Goal: Information Seeking & Learning: Check status

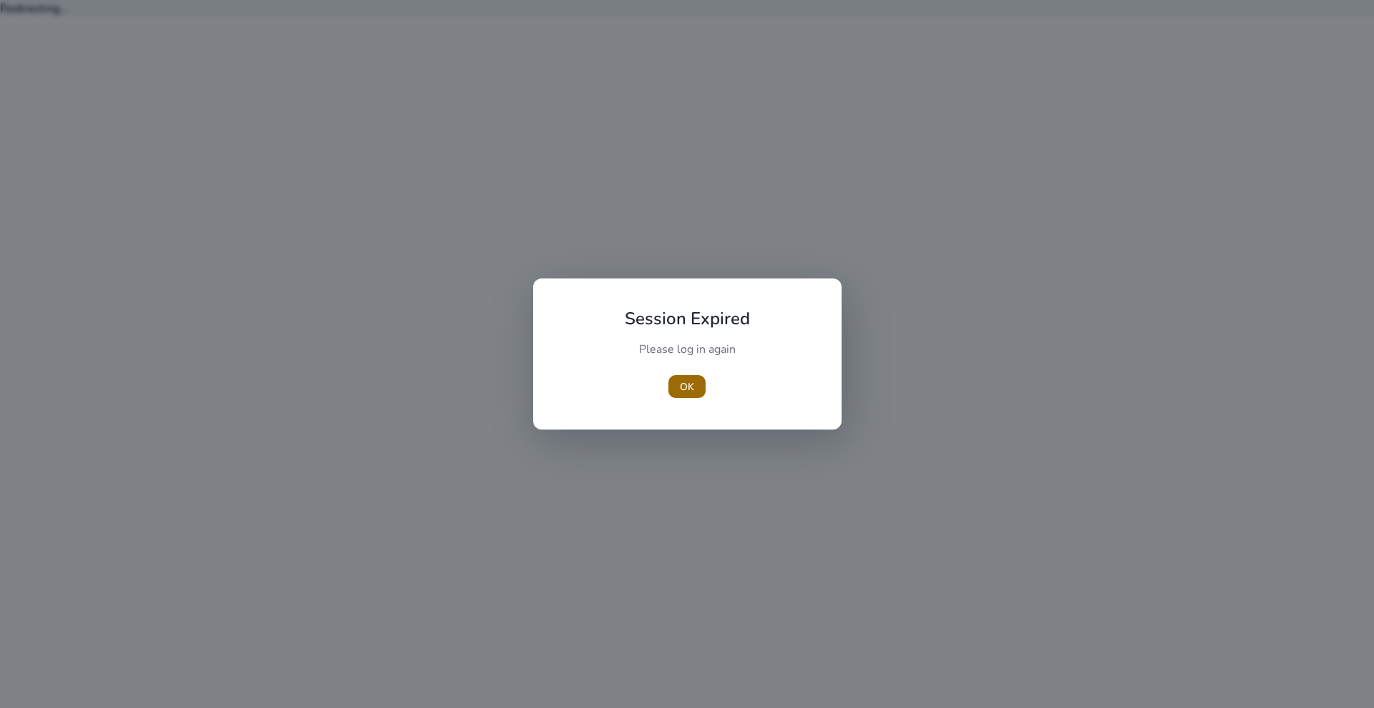
click at [687, 376] on span "button" at bounding box center [686, 386] width 37 height 34
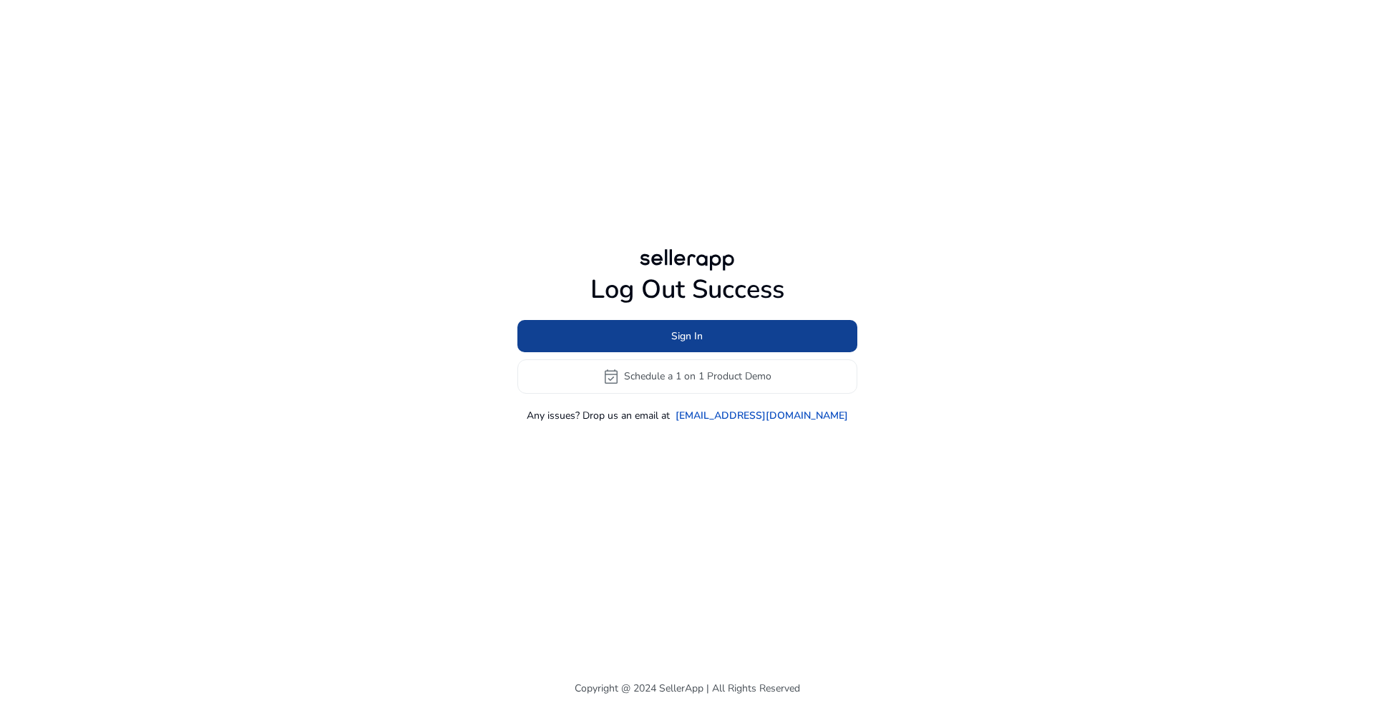
click at [687, 335] on span "Sign In" at bounding box center [686, 335] width 31 height 15
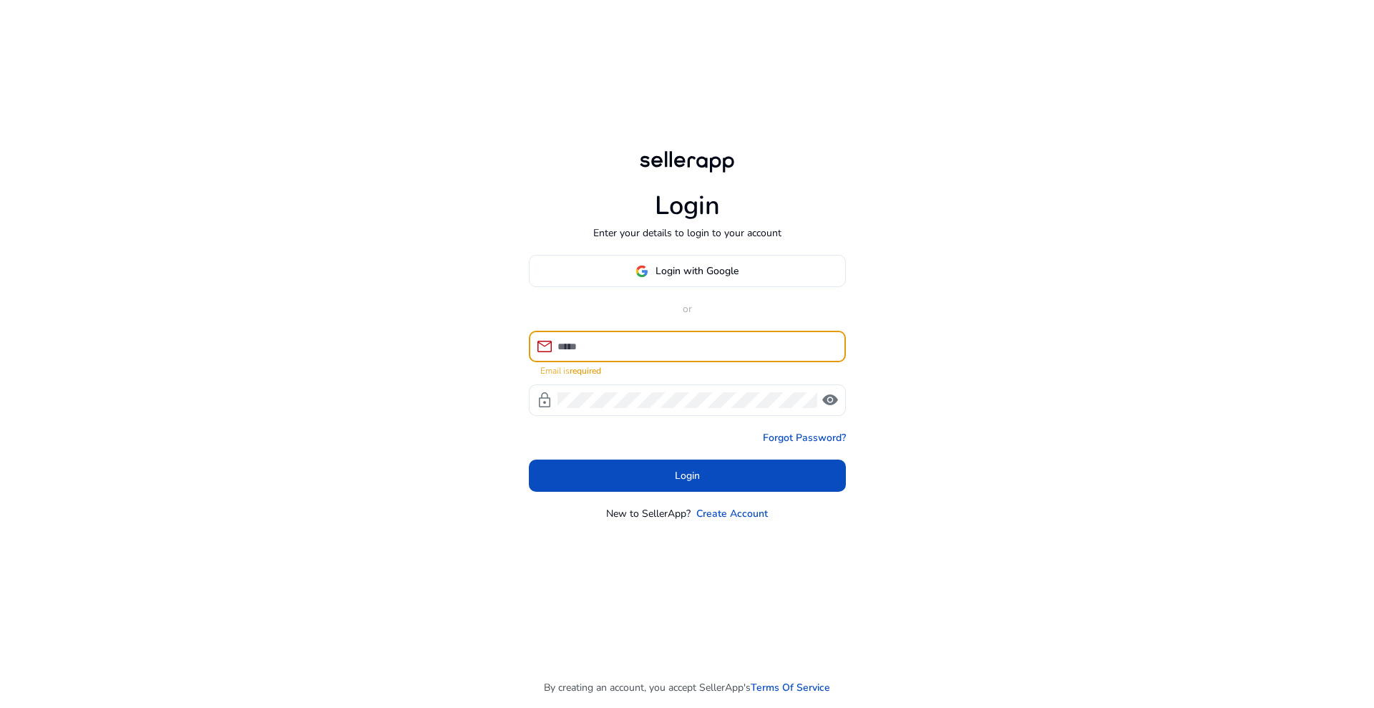
type input "**********"
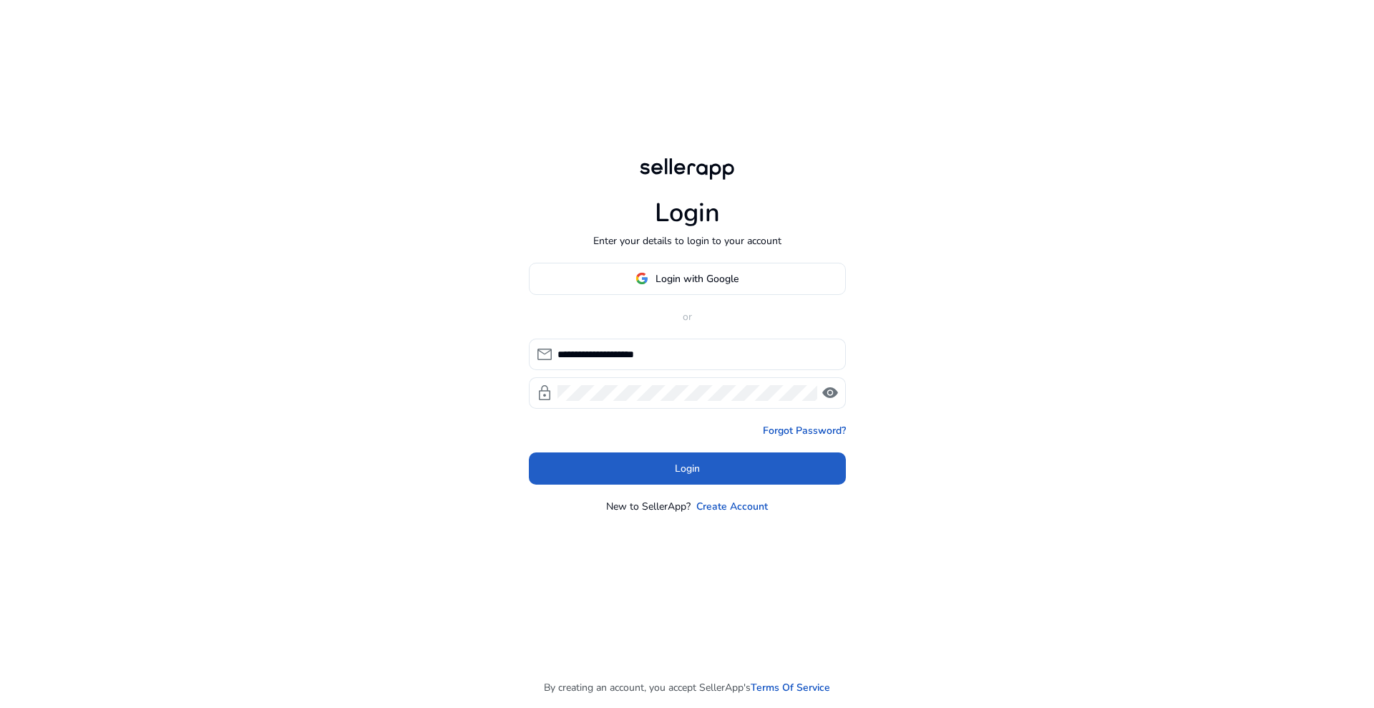
click at [645, 457] on span at bounding box center [687, 468] width 317 height 34
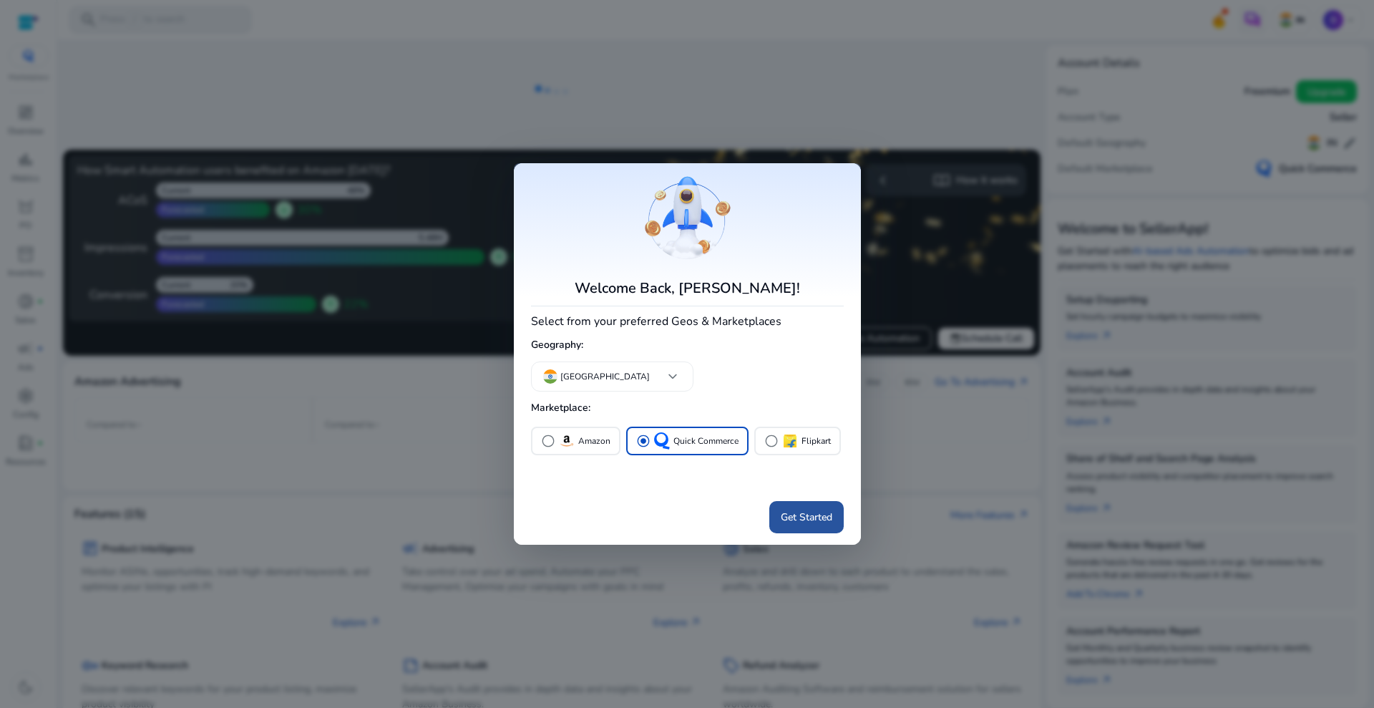
click at [793, 504] on span at bounding box center [806, 517] width 74 height 34
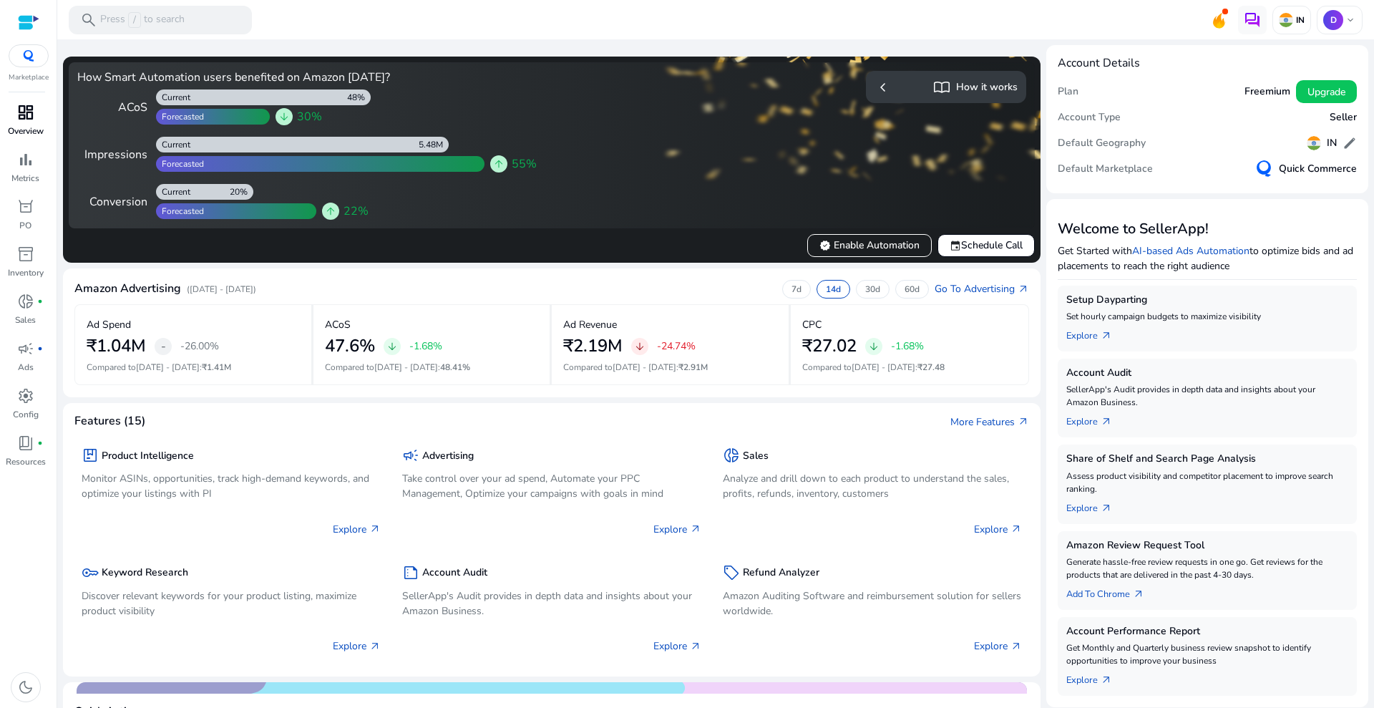
click at [16, 112] on div "dashboard" at bounding box center [26, 112] width 40 height 23
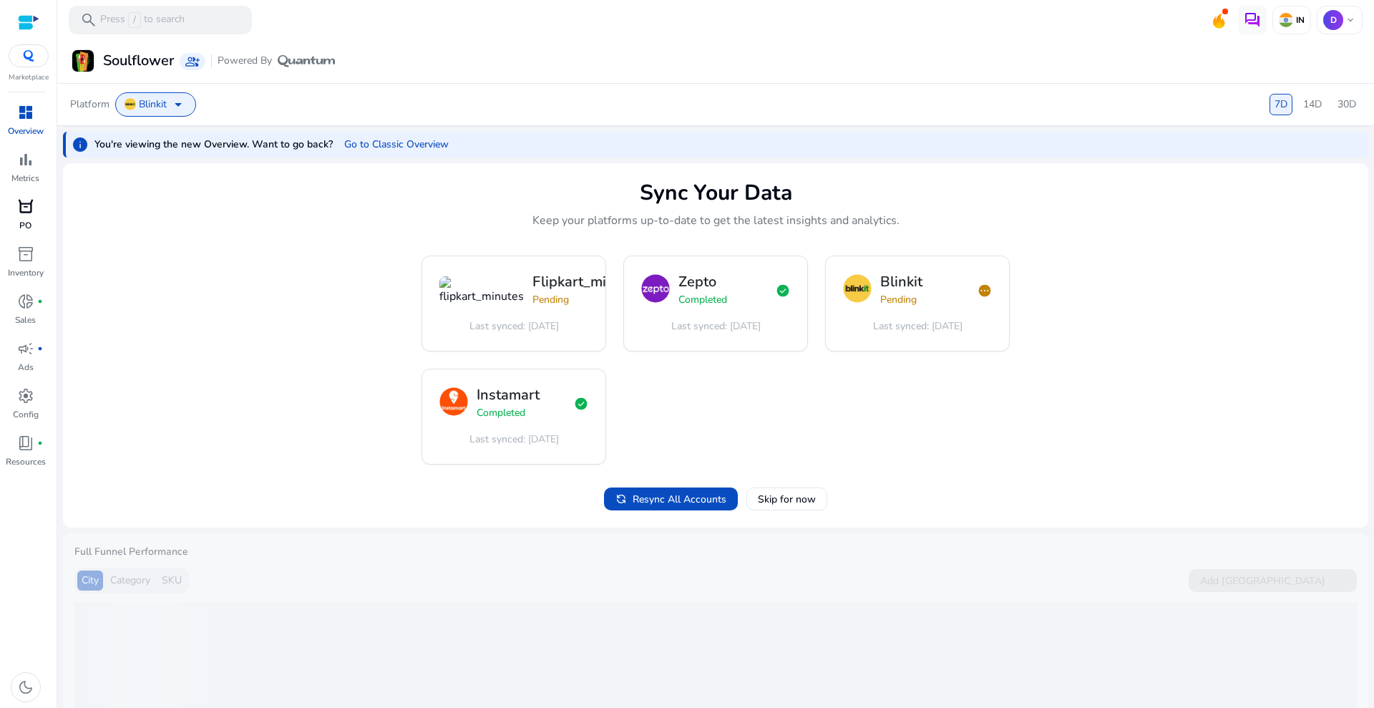
click at [14, 209] on div "orders" at bounding box center [26, 206] width 40 height 23
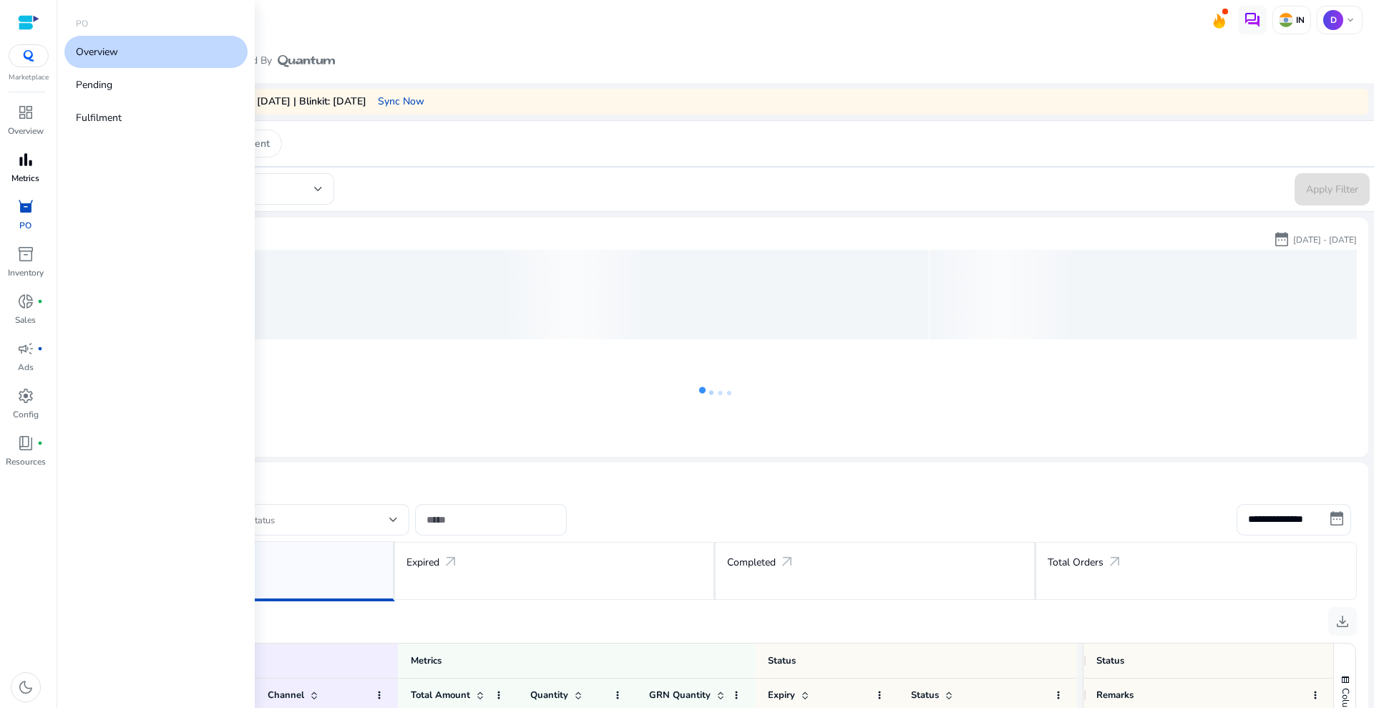
click at [19, 167] on span "bar_chart" at bounding box center [25, 159] width 17 height 17
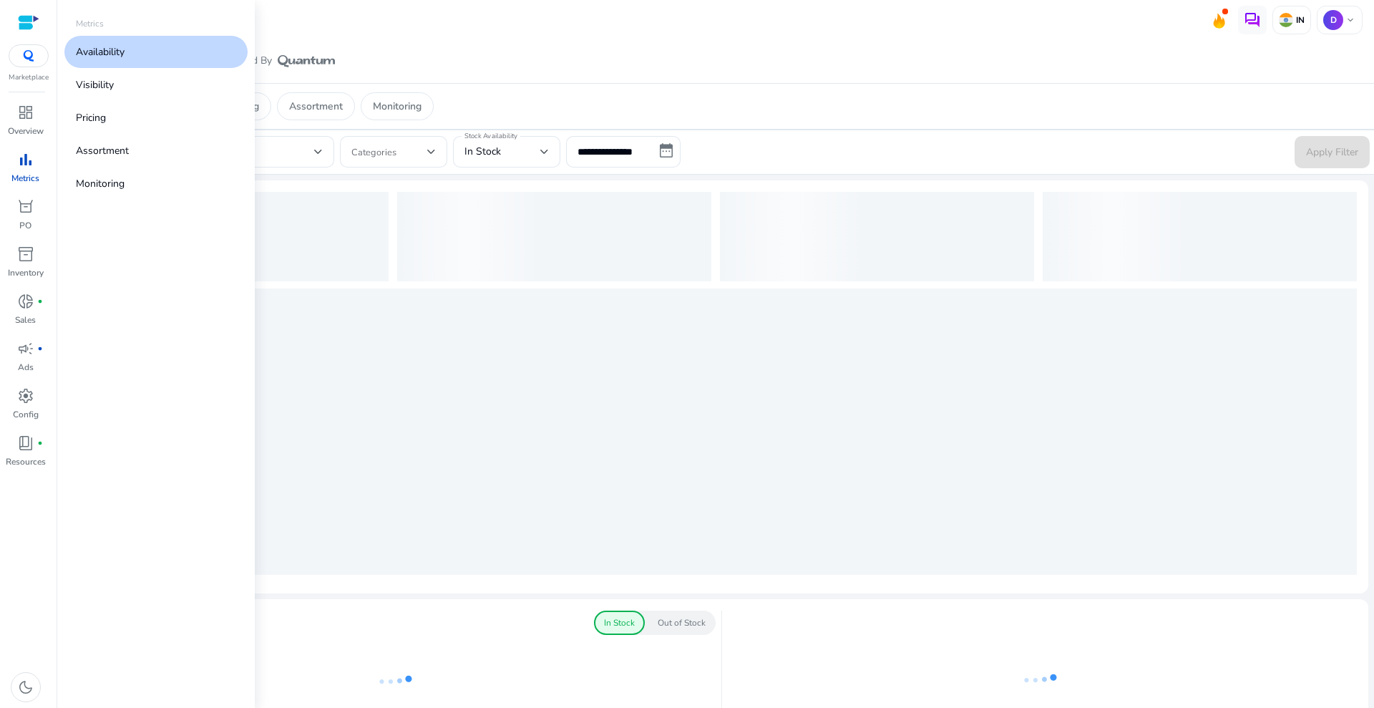
click at [152, 46] on link "Availability" at bounding box center [155, 52] width 183 height 32
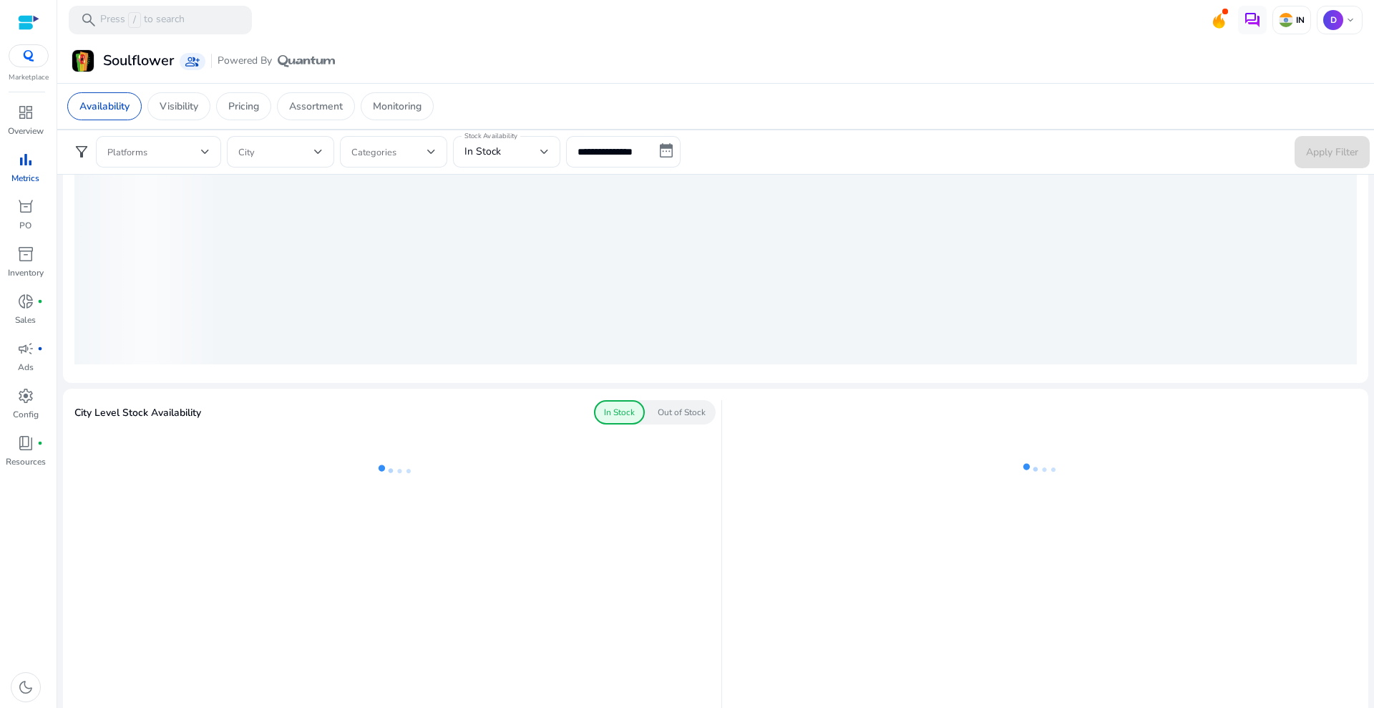
scroll to position [537, 0]
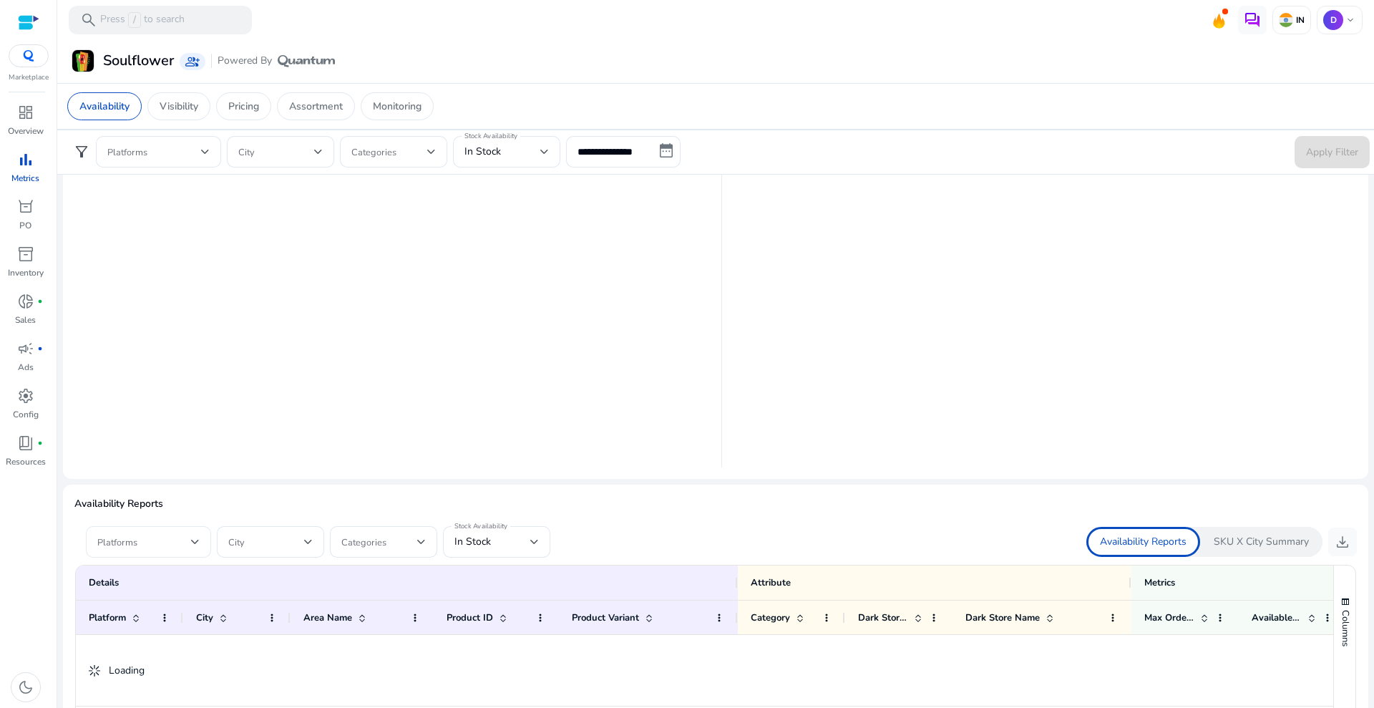
click at [175, 535] on span at bounding box center [144, 542] width 94 height 16
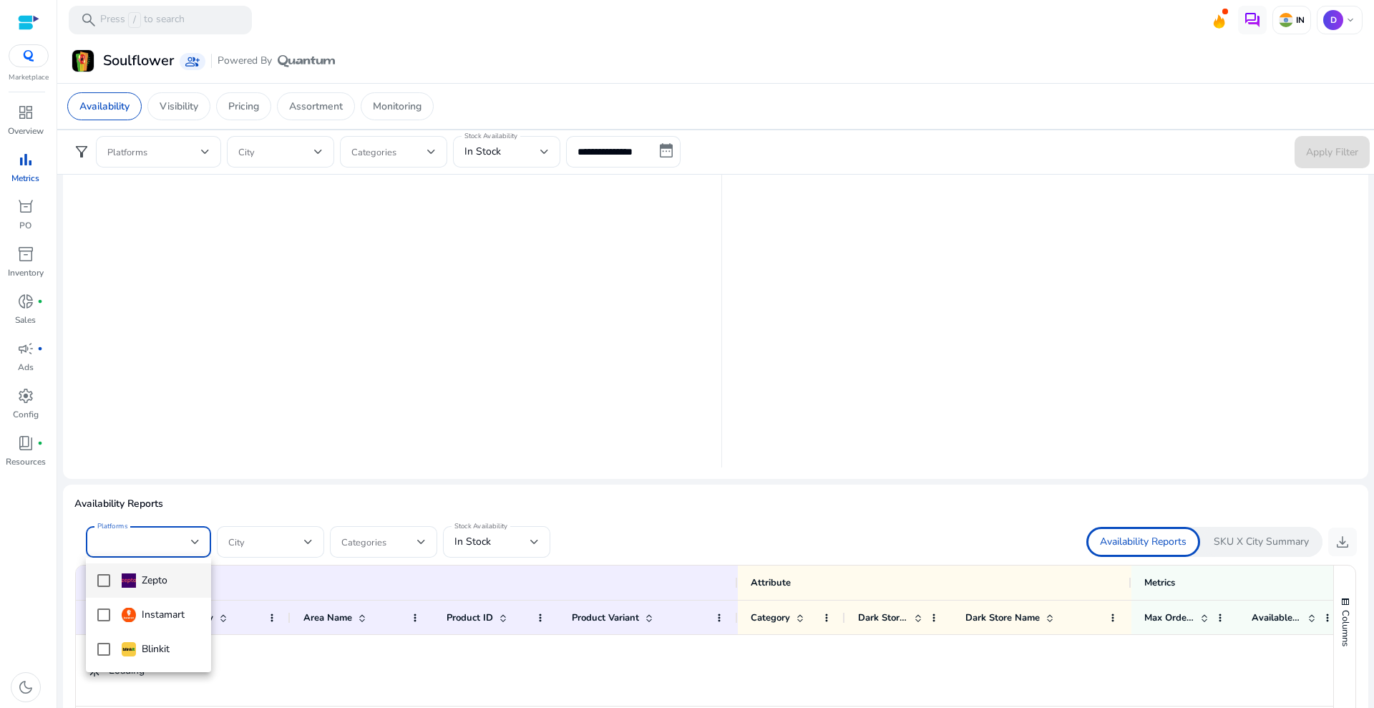
click at [159, 583] on div "Zepto" at bounding box center [145, 580] width 46 height 16
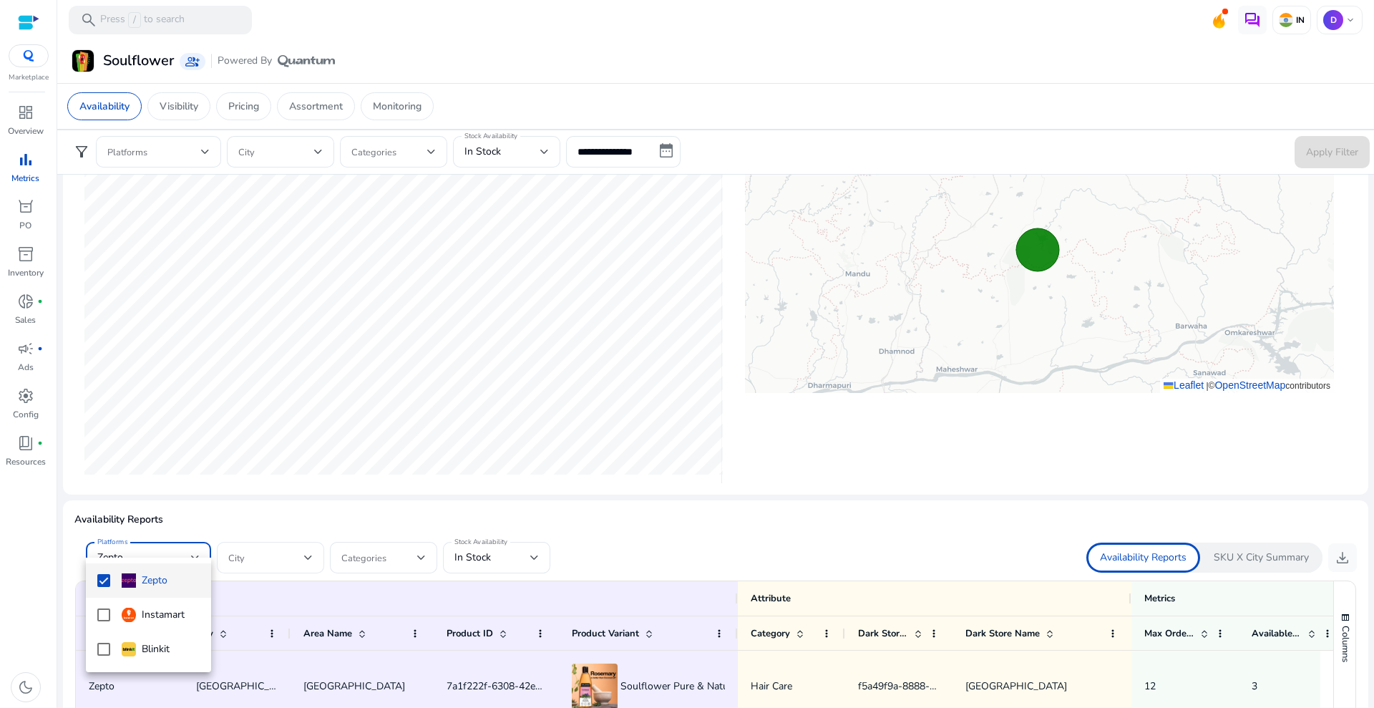
drag, startPoint x: 251, startPoint y: 550, endPoint x: 253, endPoint y: 559, distance: 9.4
click at [251, 555] on div at bounding box center [687, 354] width 1374 height 708
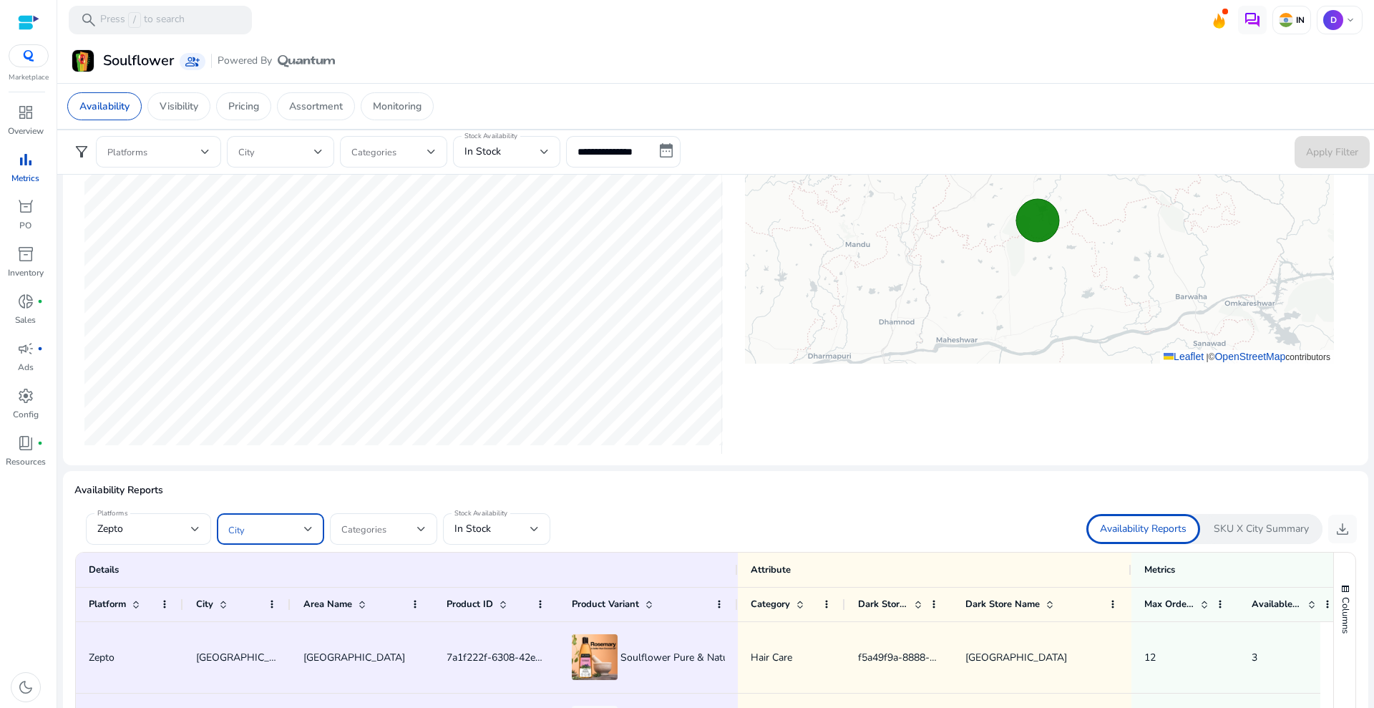
click at [257, 537] on span at bounding box center [266, 529] width 76 height 16
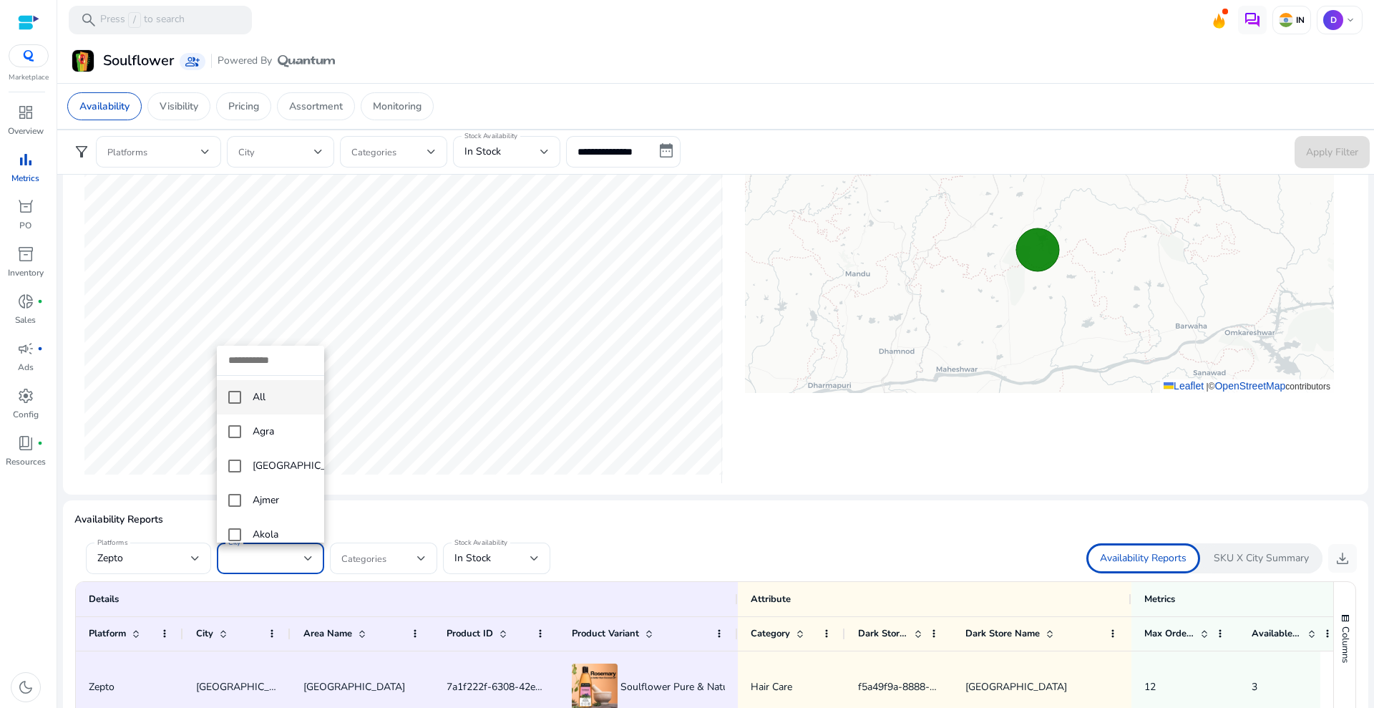
click at [232, 394] on mat-pseudo-checkbox at bounding box center [234, 397] width 13 height 13
click at [371, 555] on div at bounding box center [687, 354] width 1374 height 708
click at [371, 555] on span at bounding box center [379, 558] width 76 height 16
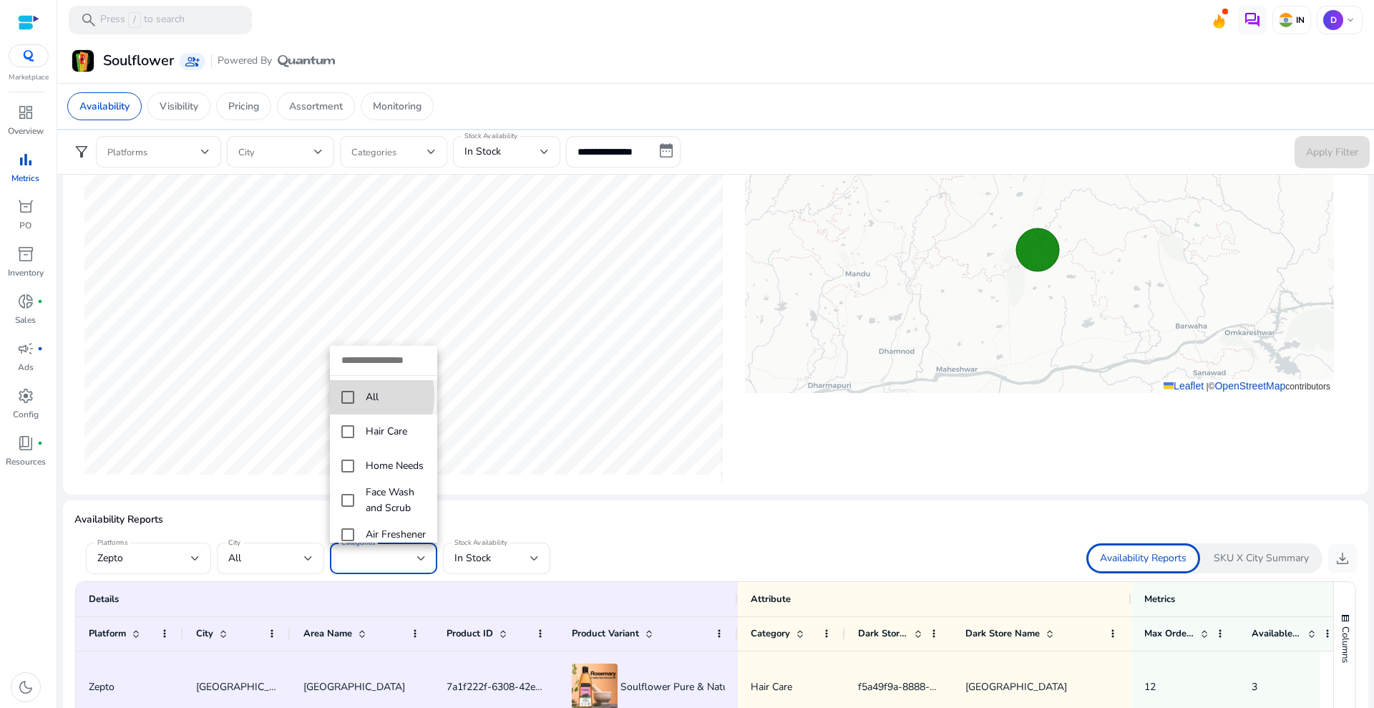
click at [350, 396] on mat-pseudo-checkbox at bounding box center [347, 397] width 13 height 13
click at [494, 553] on div at bounding box center [687, 354] width 1374 height 708
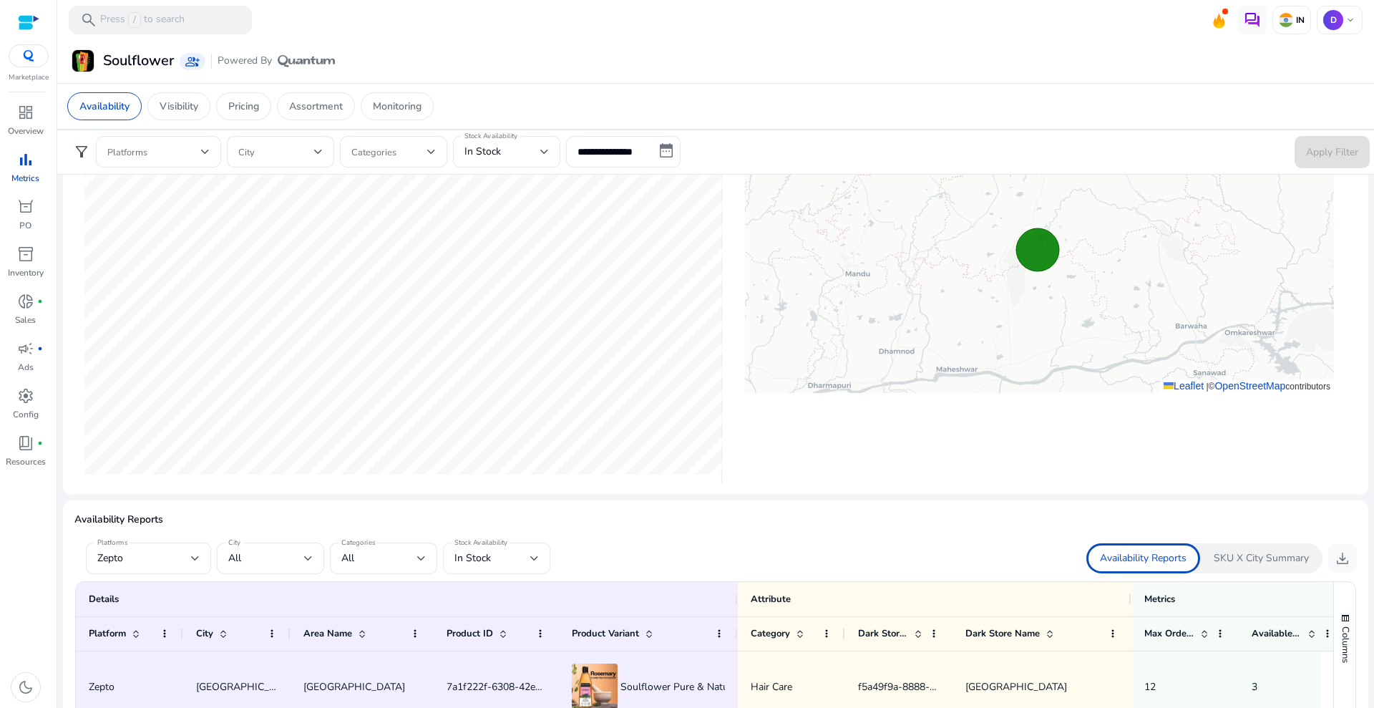
click at [495, 555] on div "In Stock" at bounding box center [492, 558] width 76 height 16
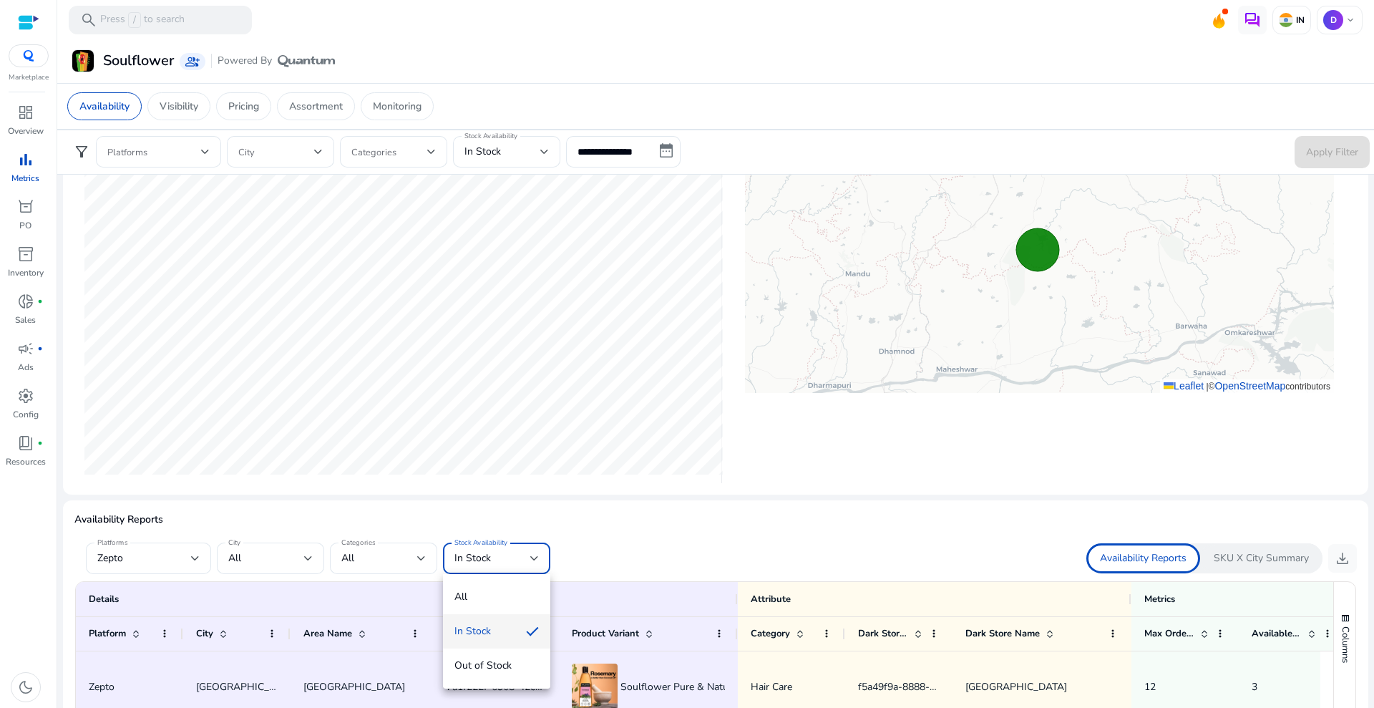
click at [477, 629] on span "In Stock" at bounding box center [484, 631] width 60 height 16
click at [664, 535] on div at bounding box center [715, 536] width 1282 height 11
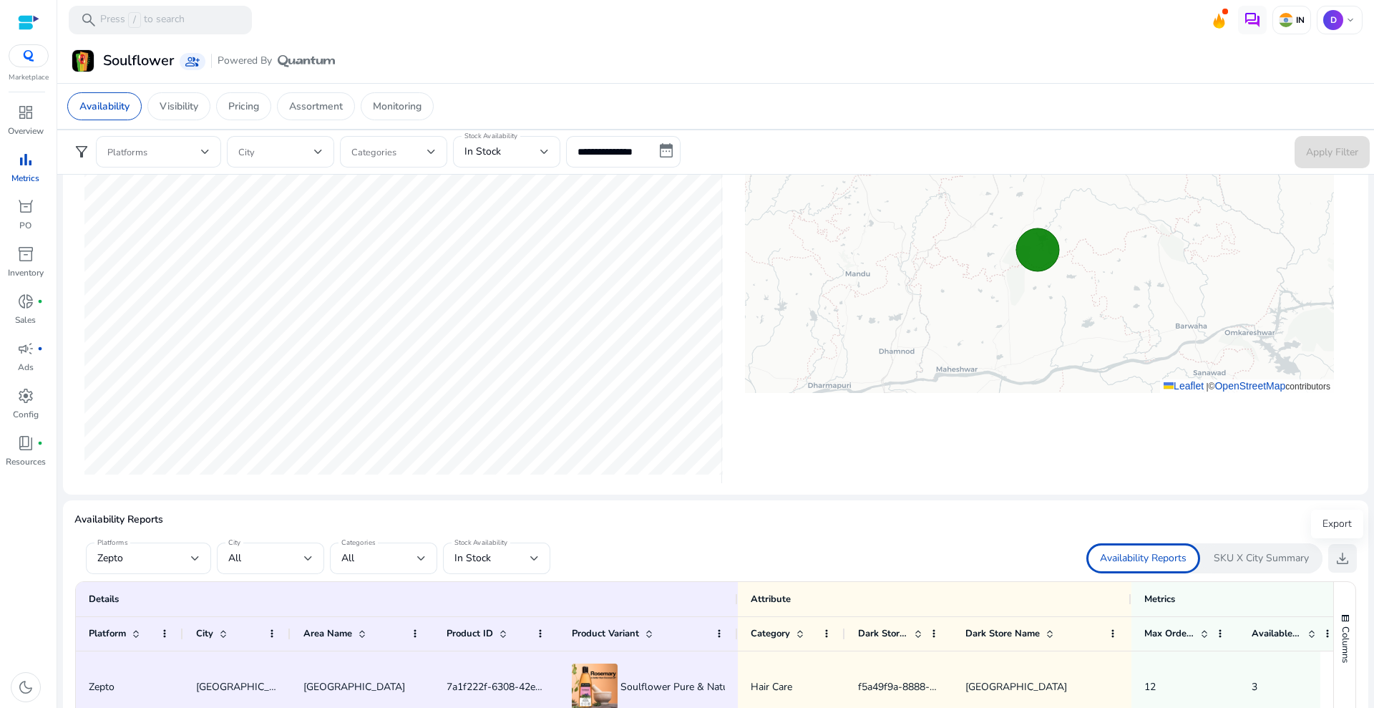
click at [1337, 555] on span "download" at bounding box center [1342, 558] width 17 height 17
click at [1141, 555] on p "Availability Reports" at bounding box center [1143, 558] width 87 height 14
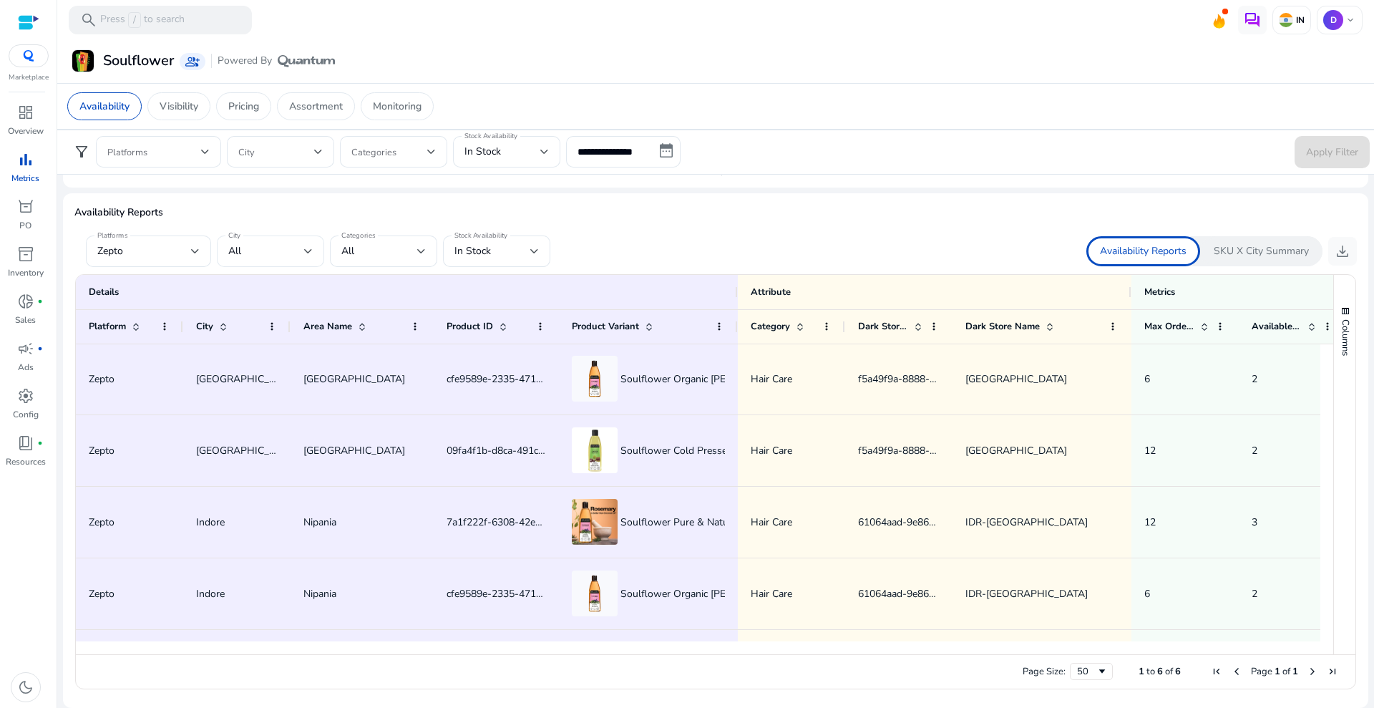
scroll to position [43, 0]
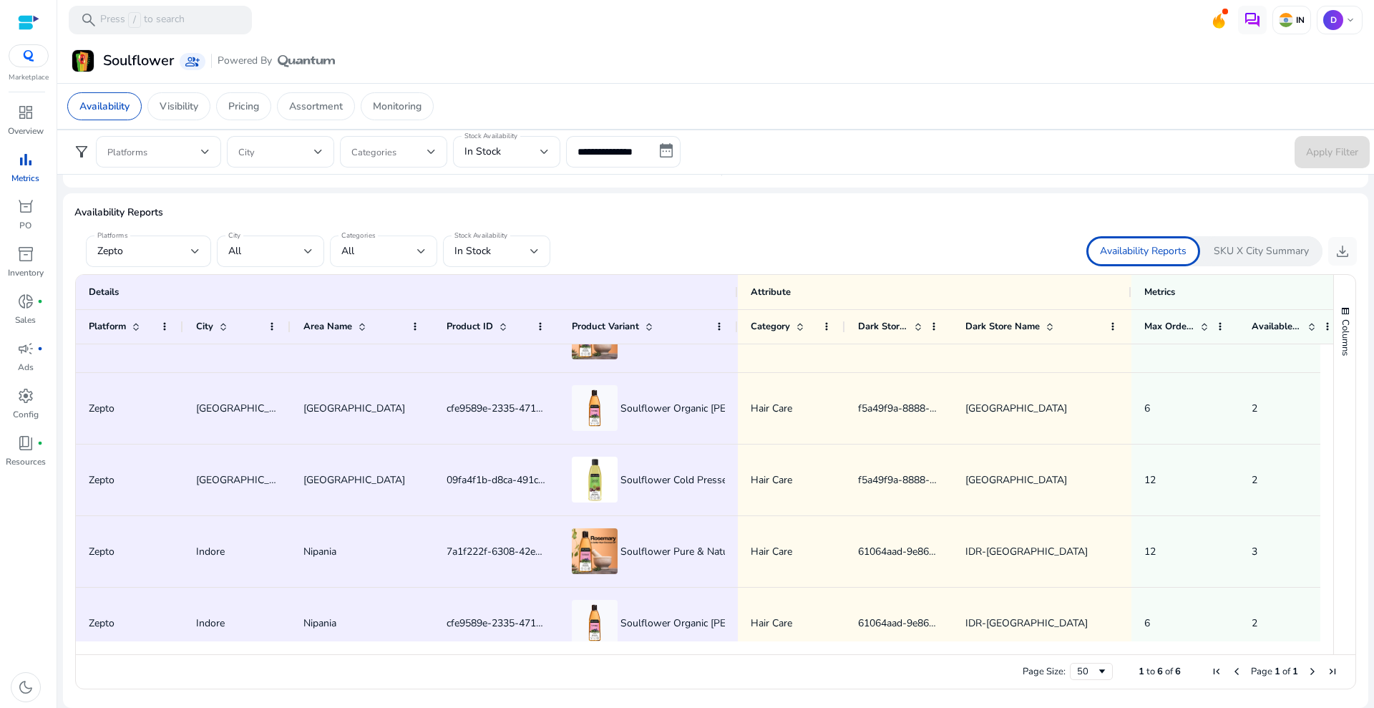
click at [366, 243] on div "All" at bounding box center [379, 251] width 76 height 16
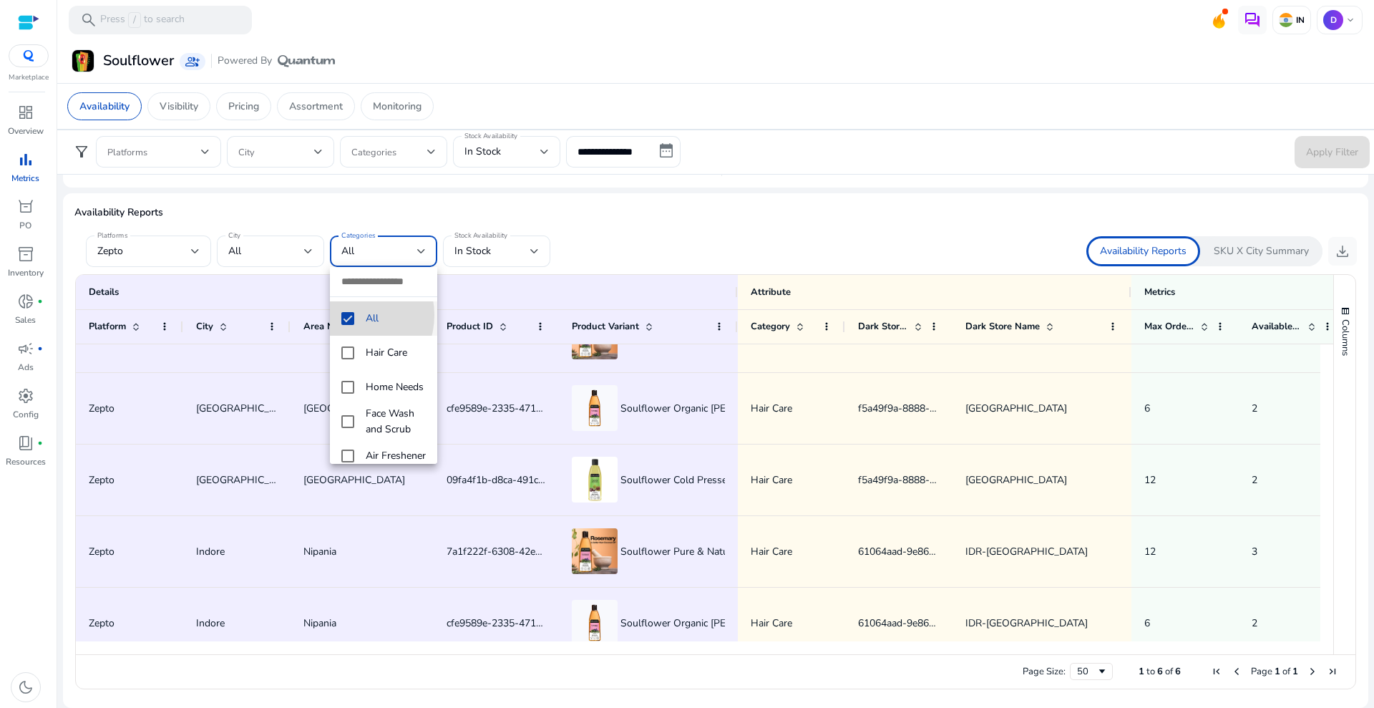
click at [346, 315] on mat-pseudo-checkbox at bounding box center [347, 318] width 13 height 13
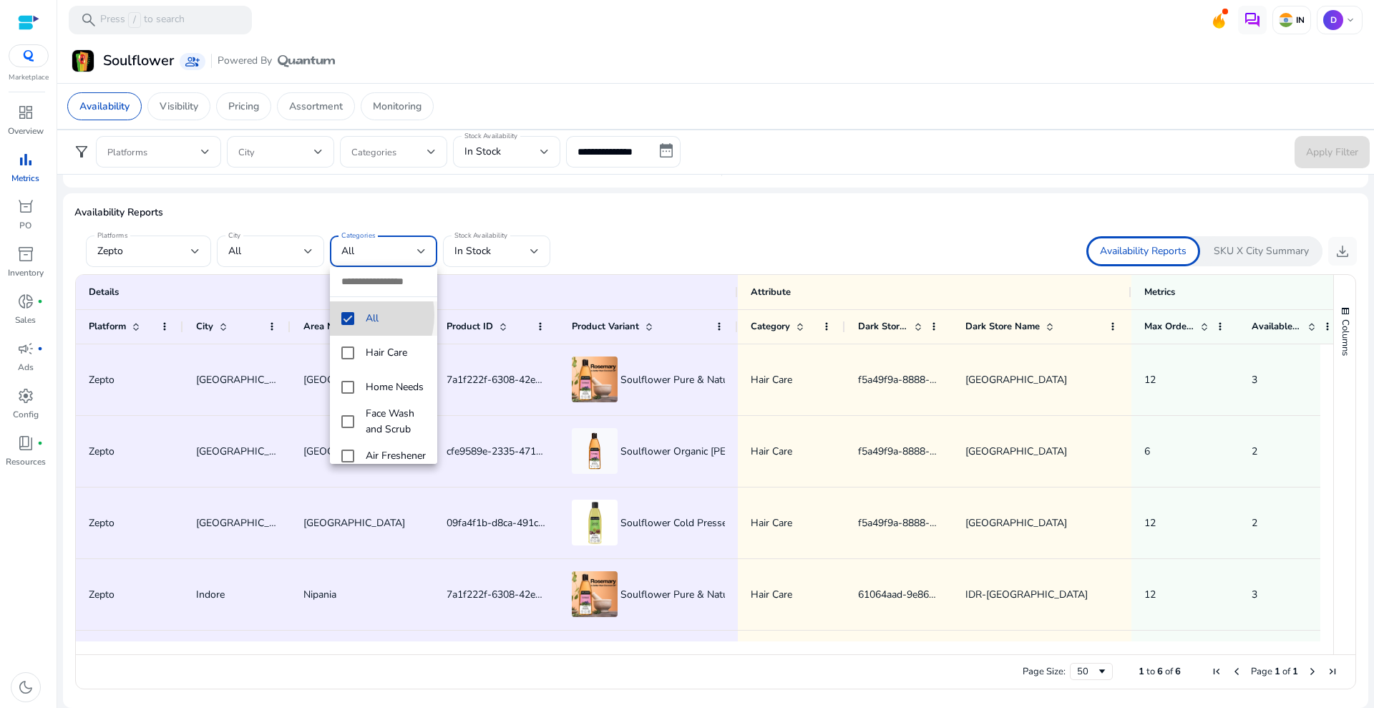
scroll to position [0, 0]
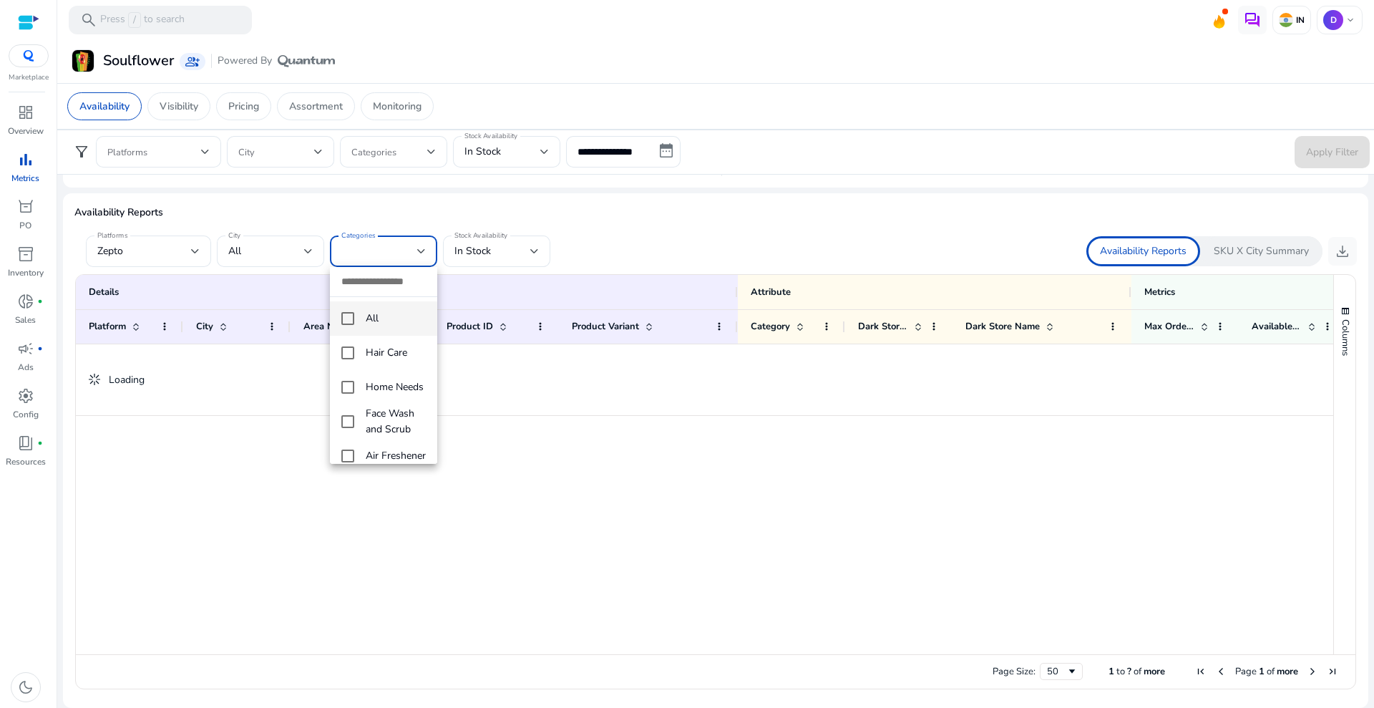
click at [287, 252] on div at bounding box center [687, 354] width 1374 height 708
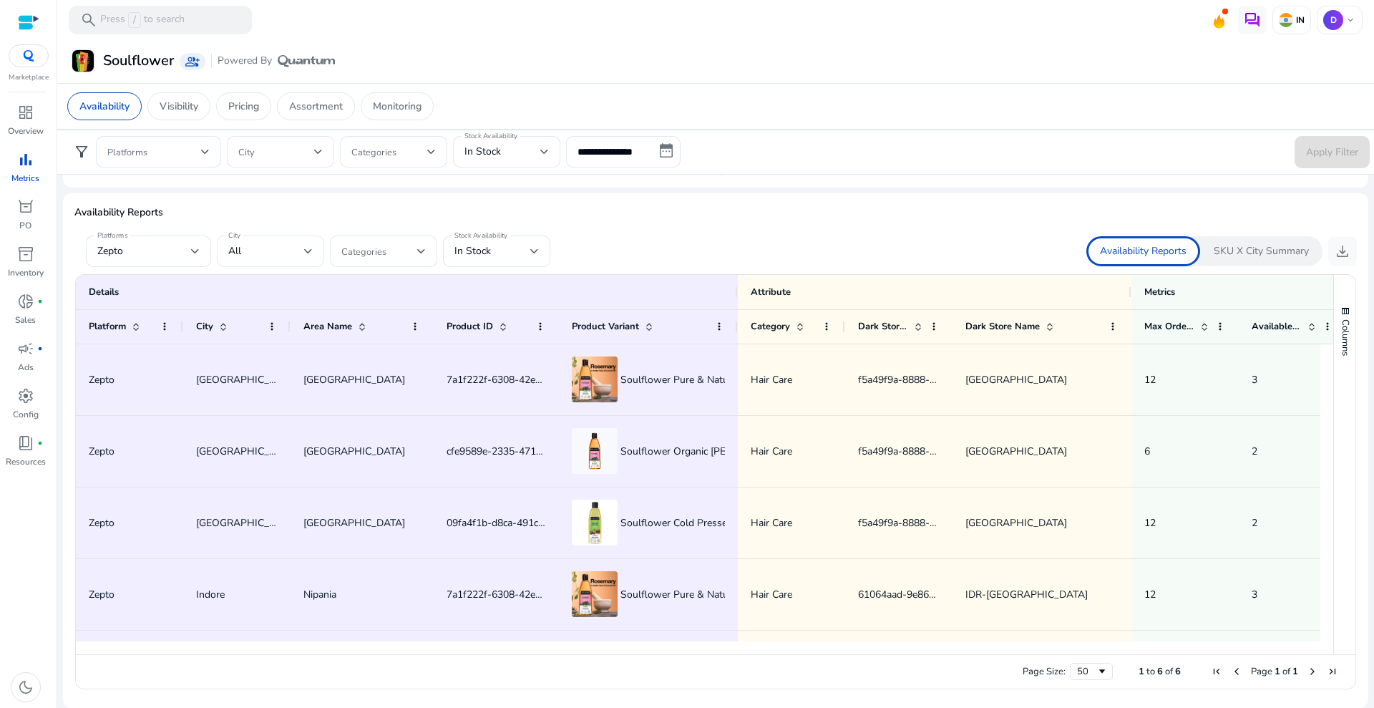
click at [272, 255] on div "All" at bounding box center [266, 251] width 76 height 16
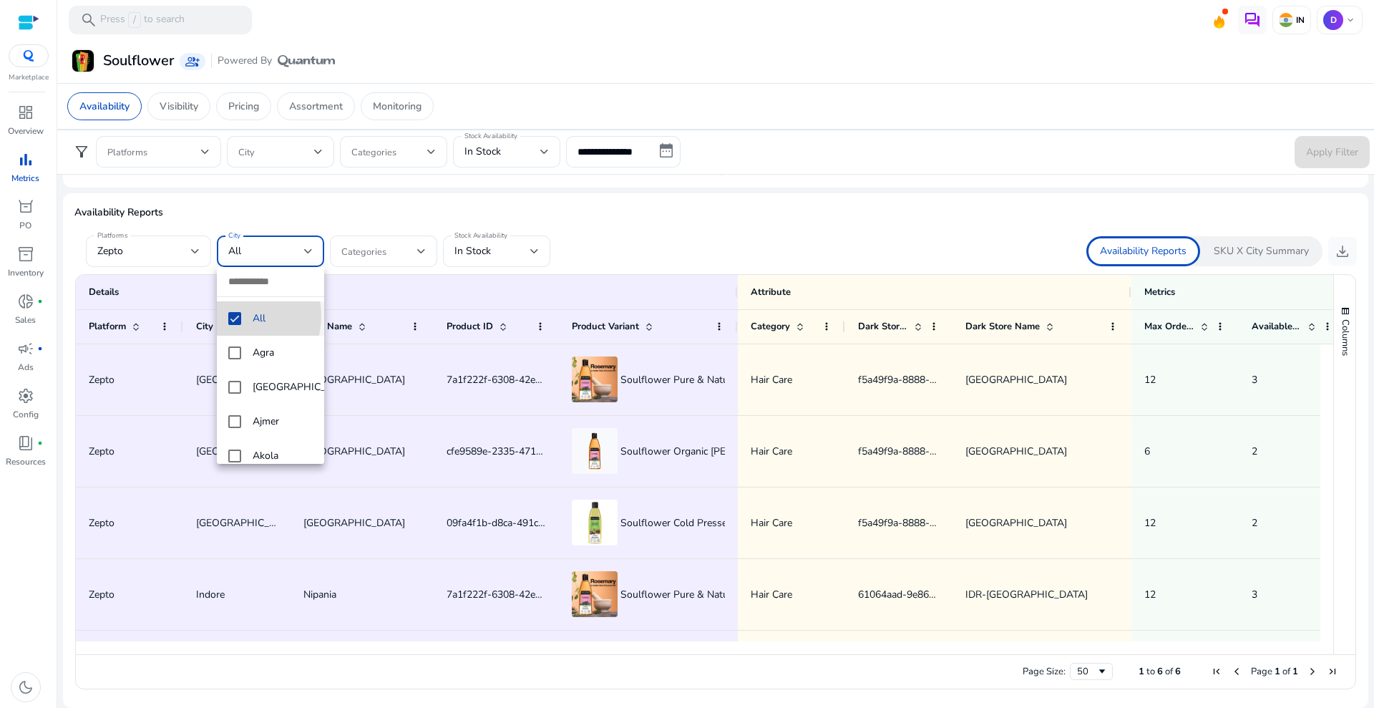
click at [232, 316] on mat-pseudo-checkbox at bounding box center [234, 318] width 13 height 13
click at [746, 228] on div at bounding box center [687, 354] width 1374 height 708
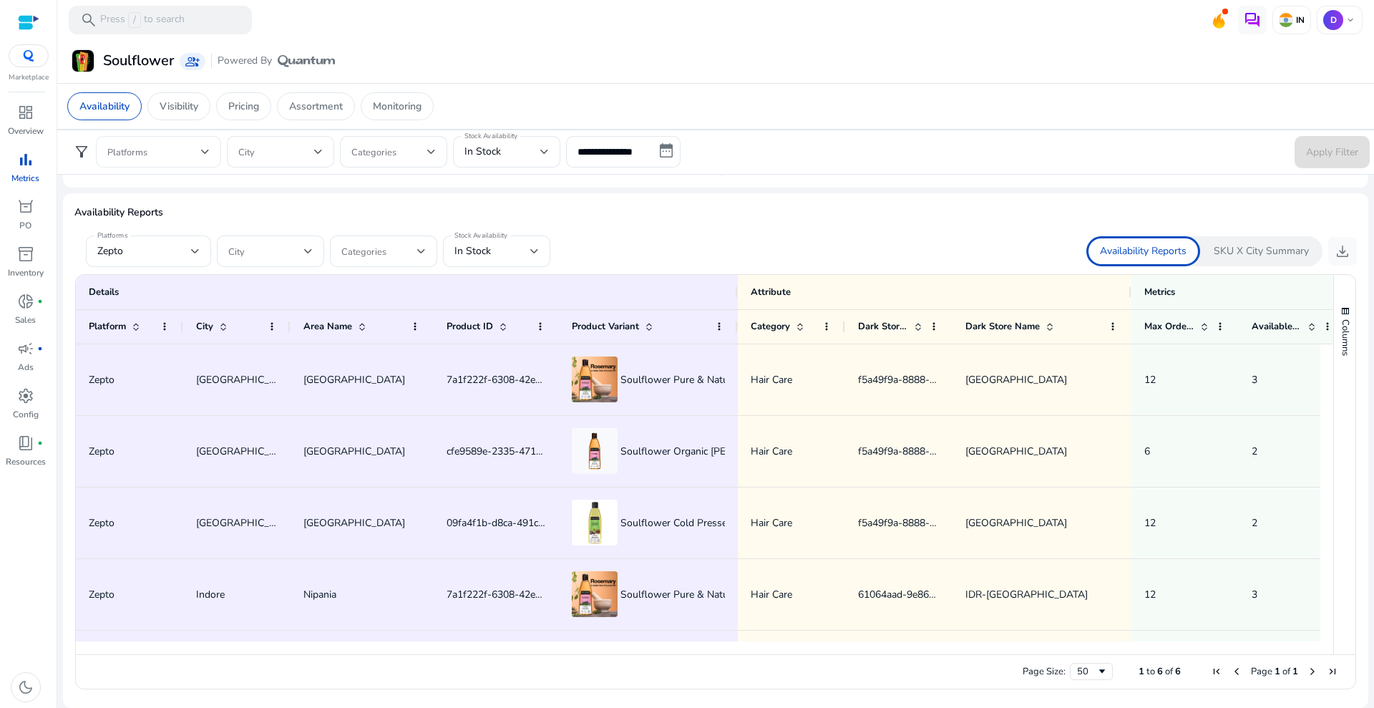
click at [185, 153] on span at bounding box center [154, 152] width 94 height 16
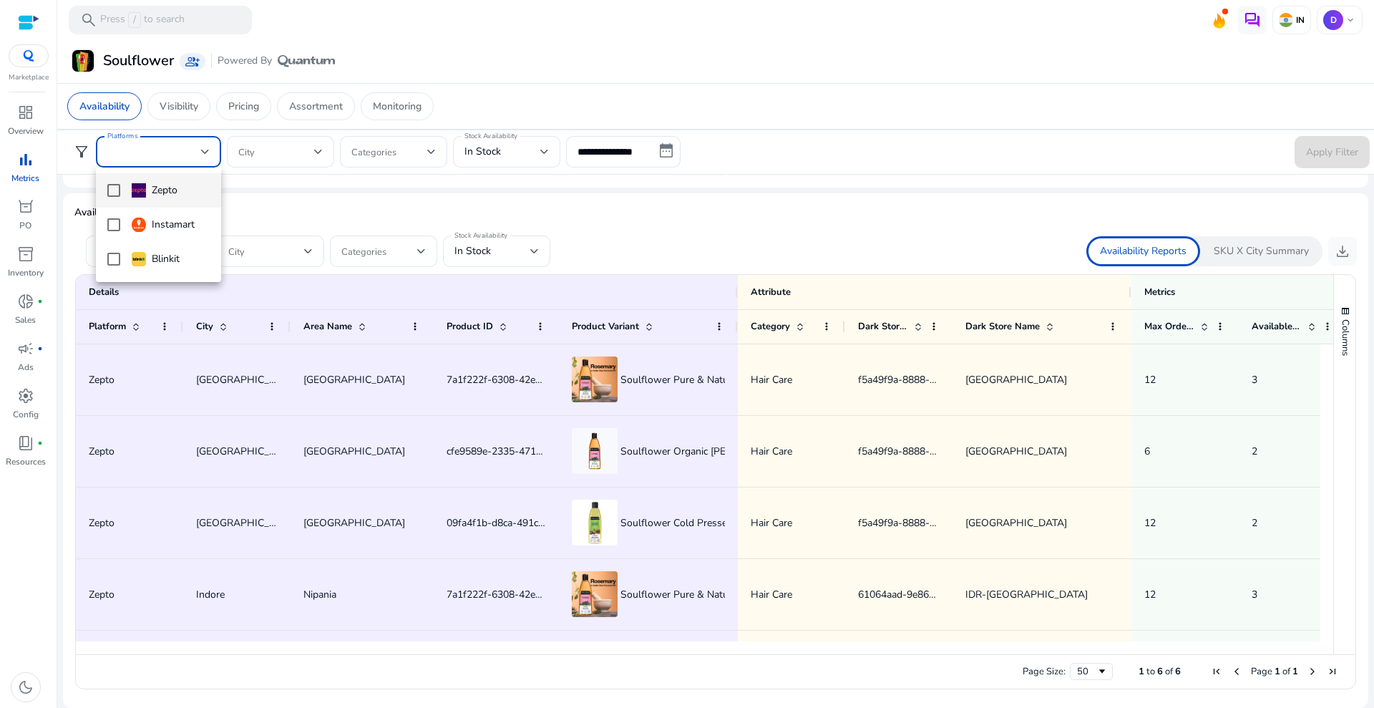
click at [152, 195] on div "Zepto" at bounding box center [155, 190] width 46 height 16
click at [651, 158] on div at bounding box center [687, 354] width 1374 height 708
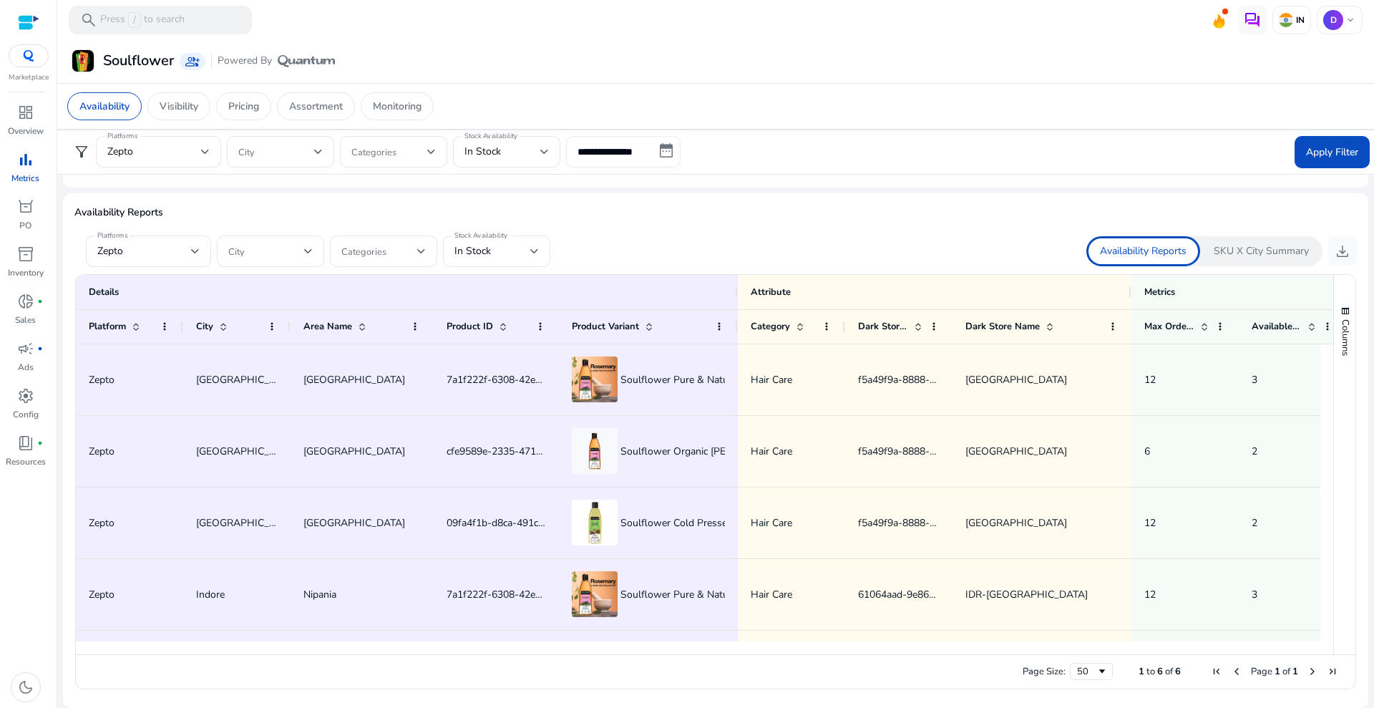
click at [651, 152] on input "**********" at bounding box center [623, 151] width 114 height 31
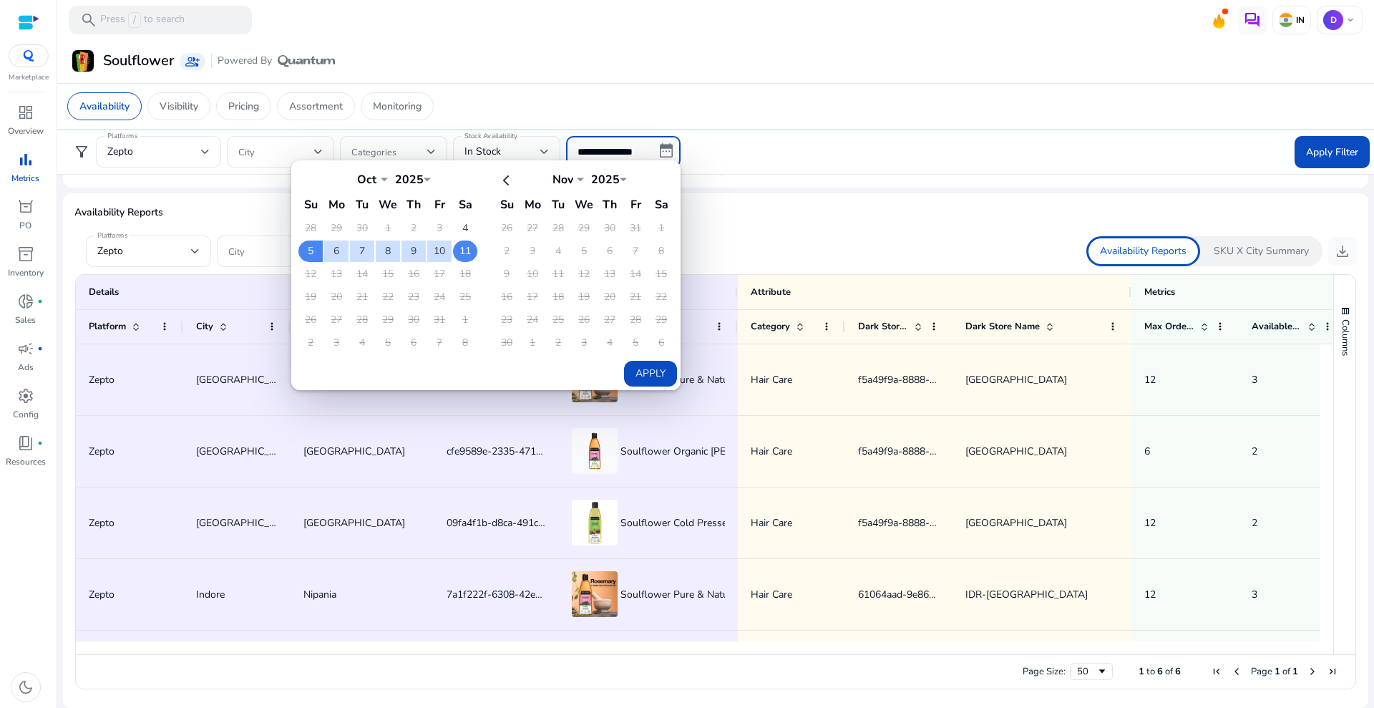
click at [467, 256] on td "11" at bounding box center [465, 250] width 24 height 21
click at [650, 371] on button "Apply" at bounding box center [650, 374] width 53 height 26
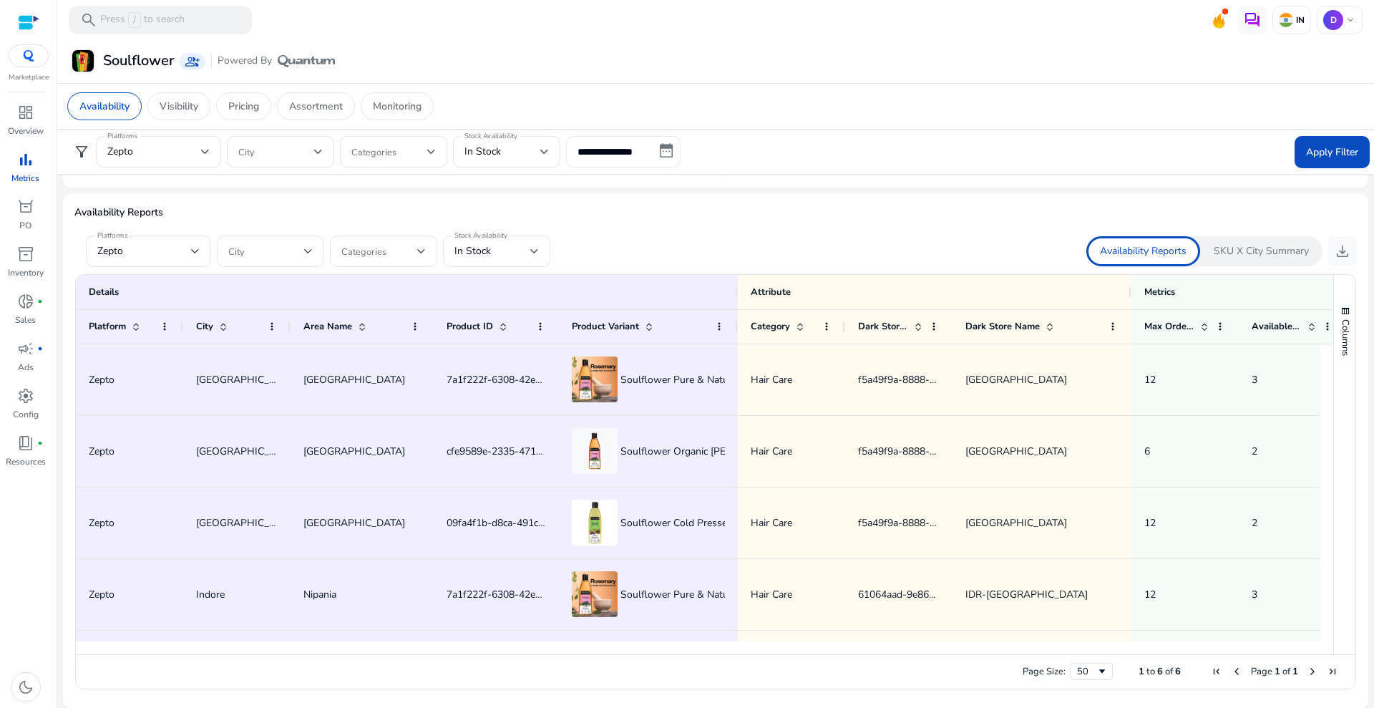
type input "**********"
drag, startPoint x: 1357, startPoint y: 135, endPoint x: 1346, endPoint y: 152, distance: 20.6
click at [1355, 141] on span at bounding box center [1331, 152] width 75 height 34
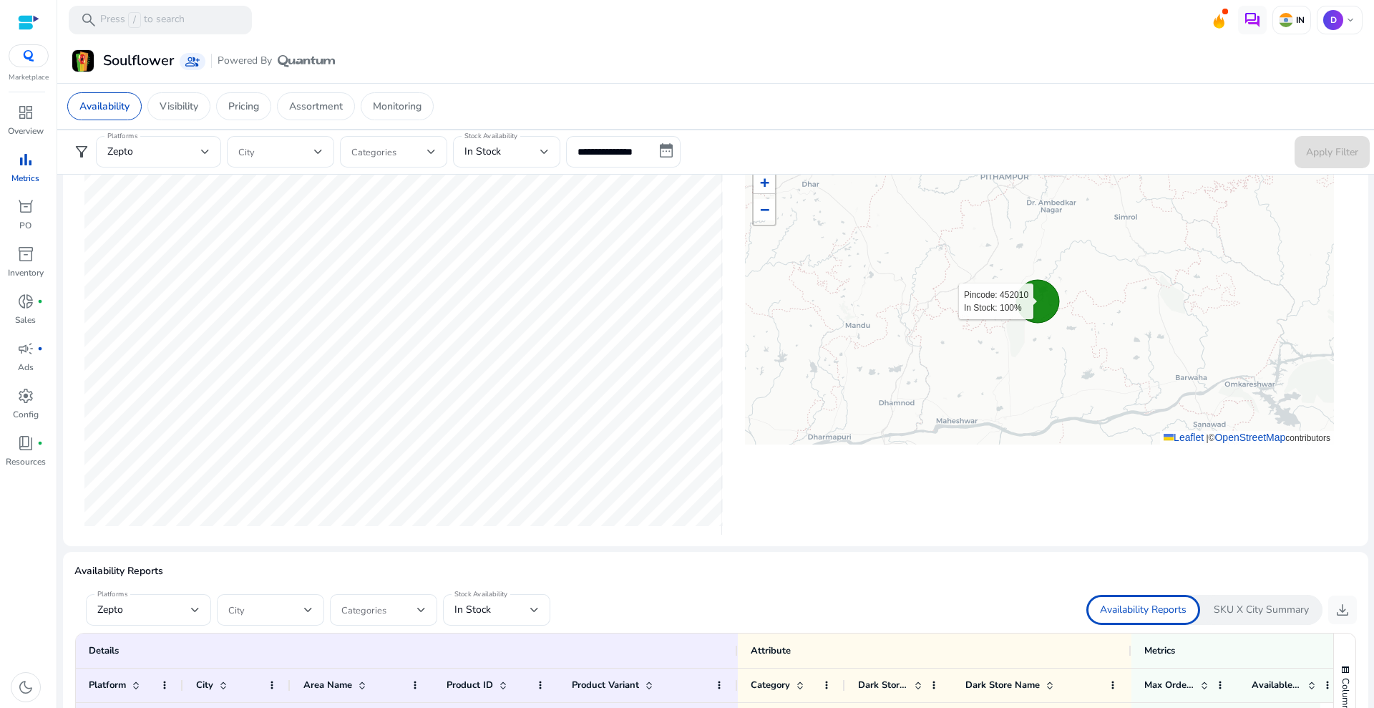
click at [1036, 295] on icon at bounding box center [1037, 301] width 43 height 43
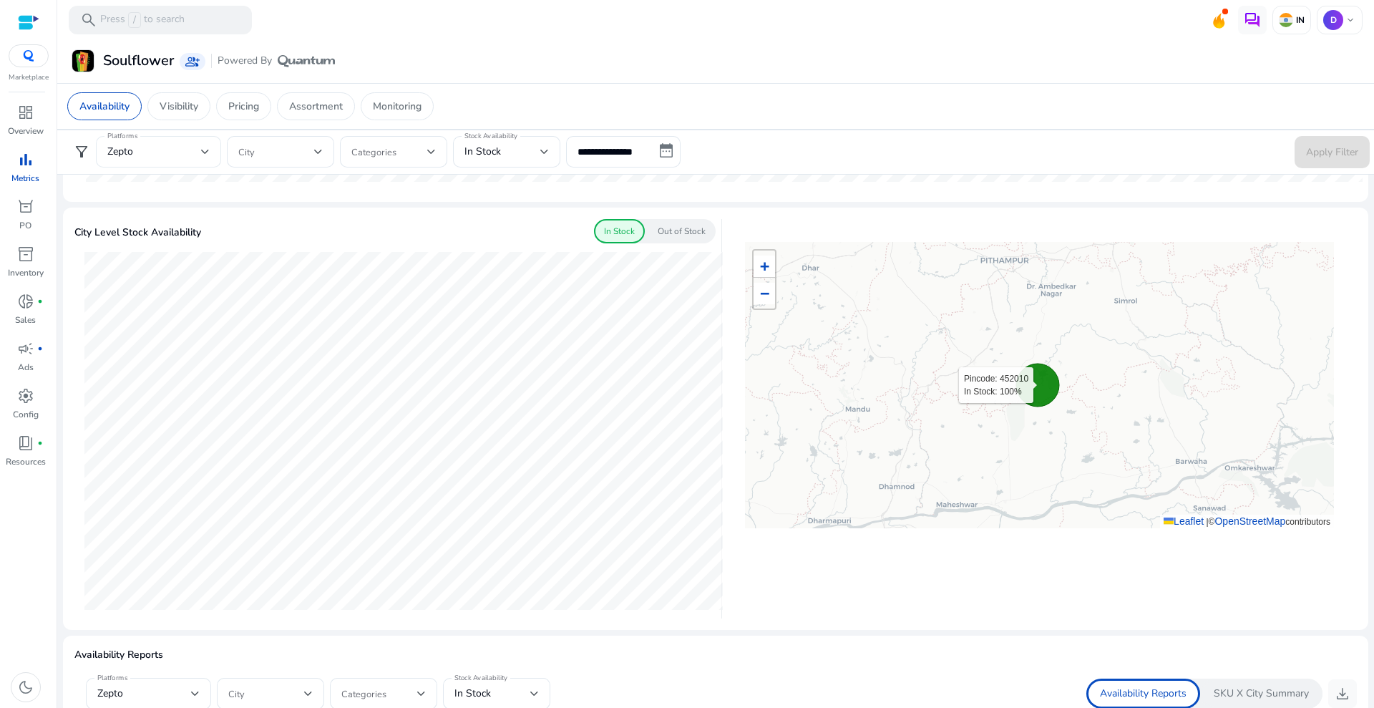
click at [161, 149] on div "Zepto" at bounding box center [154, 152] width 94 height 16
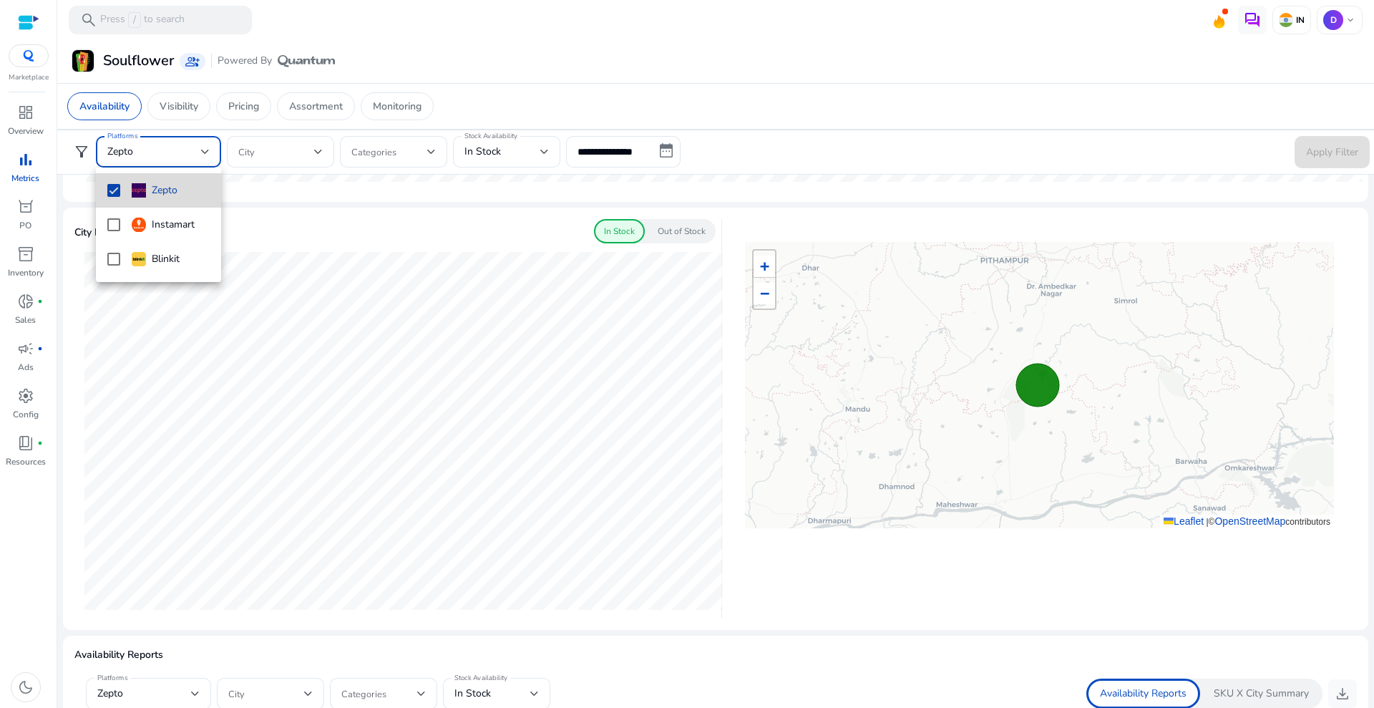
click at [111, 195] on mat-pseudo-checkbox at bounding box center [113, 190] width 13 height 13
click at [110, 257] on mat-pseudo-checkbox at bounding box center [113, 259] width 13 height 13
click at [1322, 149] on div at bounding box center [687, 354] width 1374 height 708
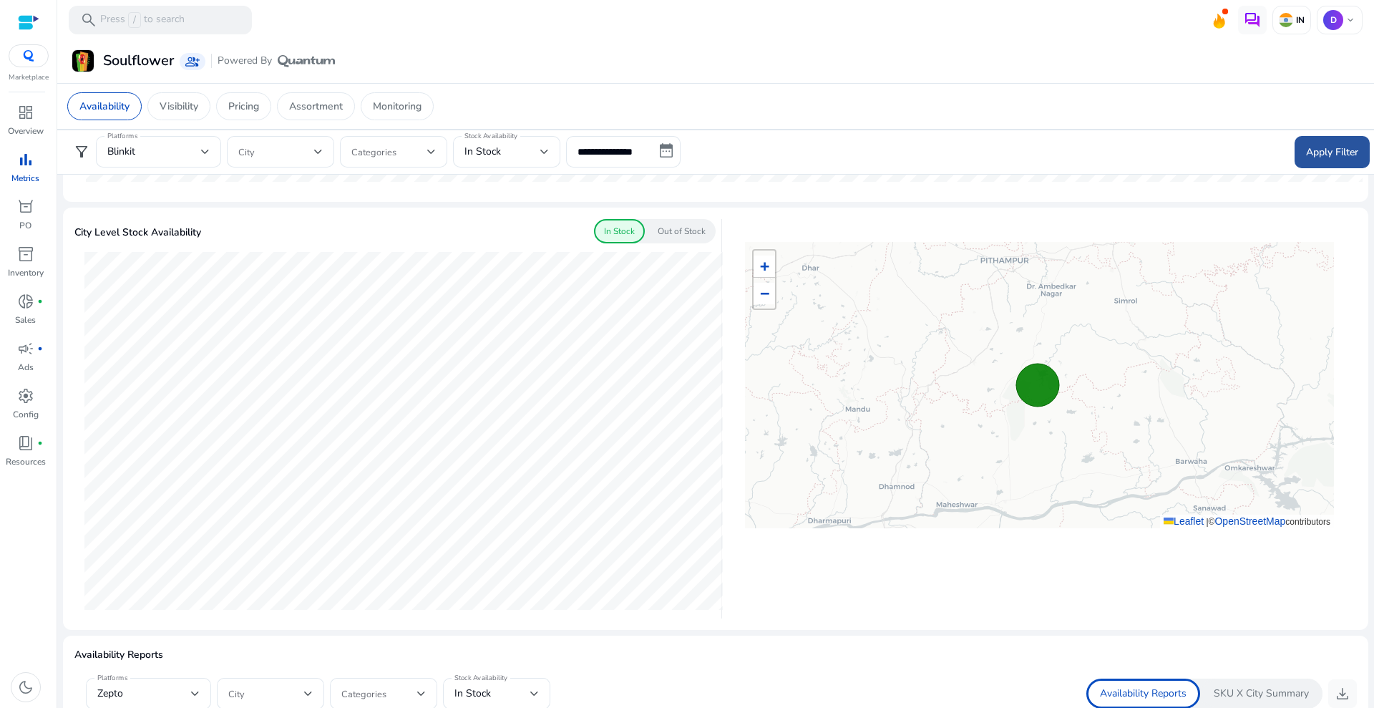
click at [1309, 157] on button "Apply Filter" at bounding box center [1331, 152] width 75 height 32
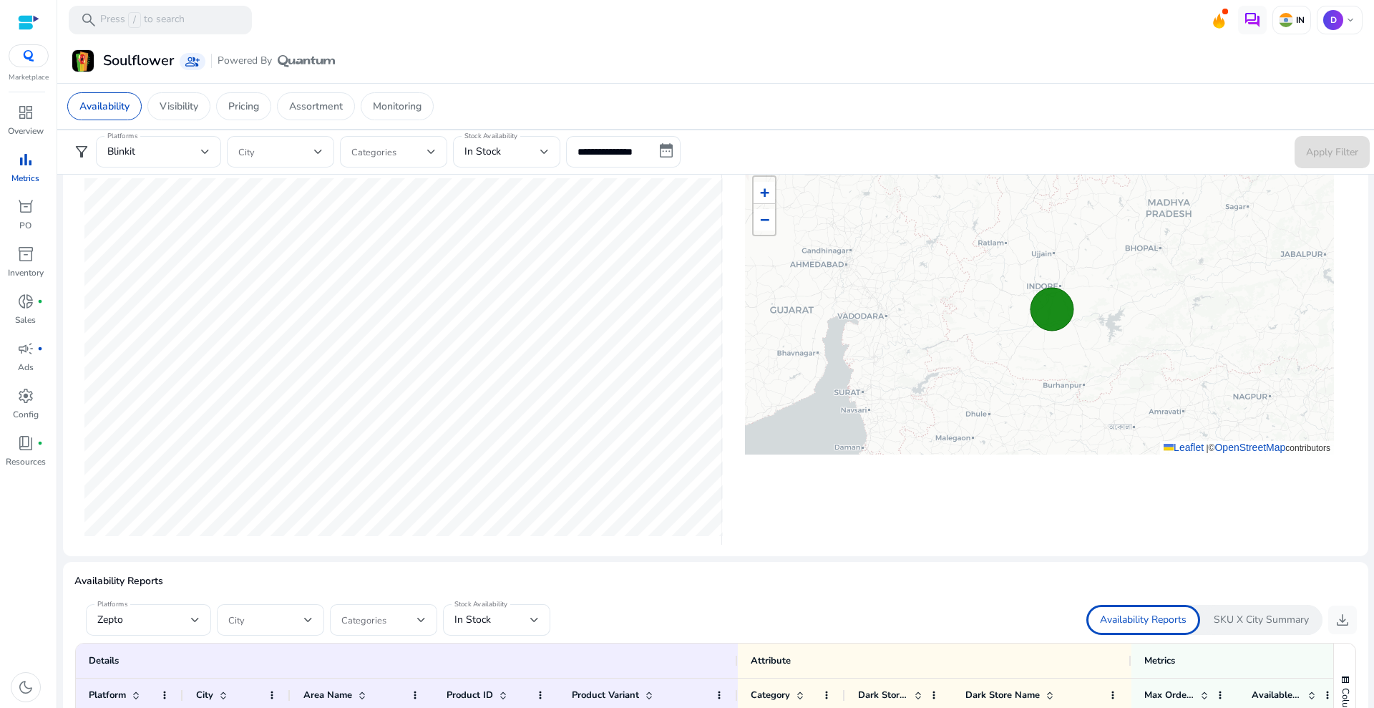
scroll to position [551, 0]
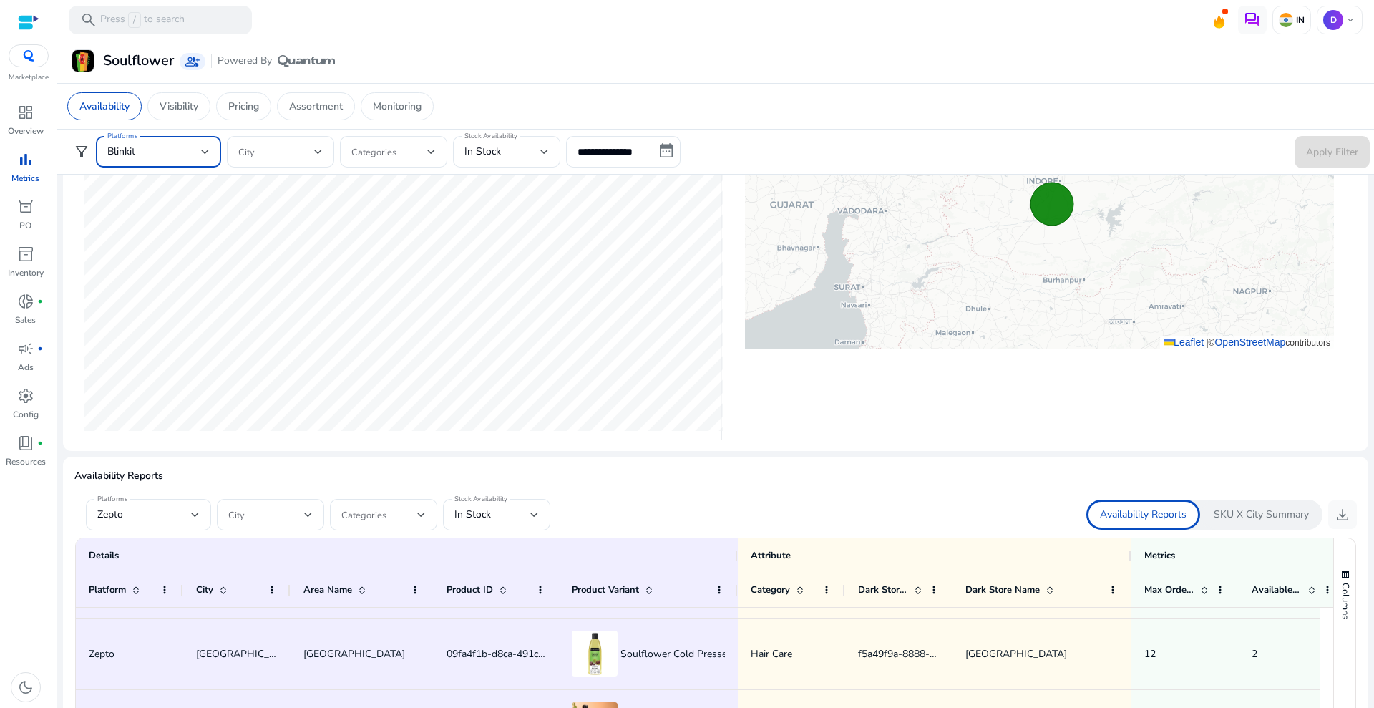
click at [165, 148] on div "Blinkit" at bounding box center [154, 152] width 94 height 16
click at [122, 193] on mat-option "Zepto" at bounding box center [158, 190] width 125 height 34
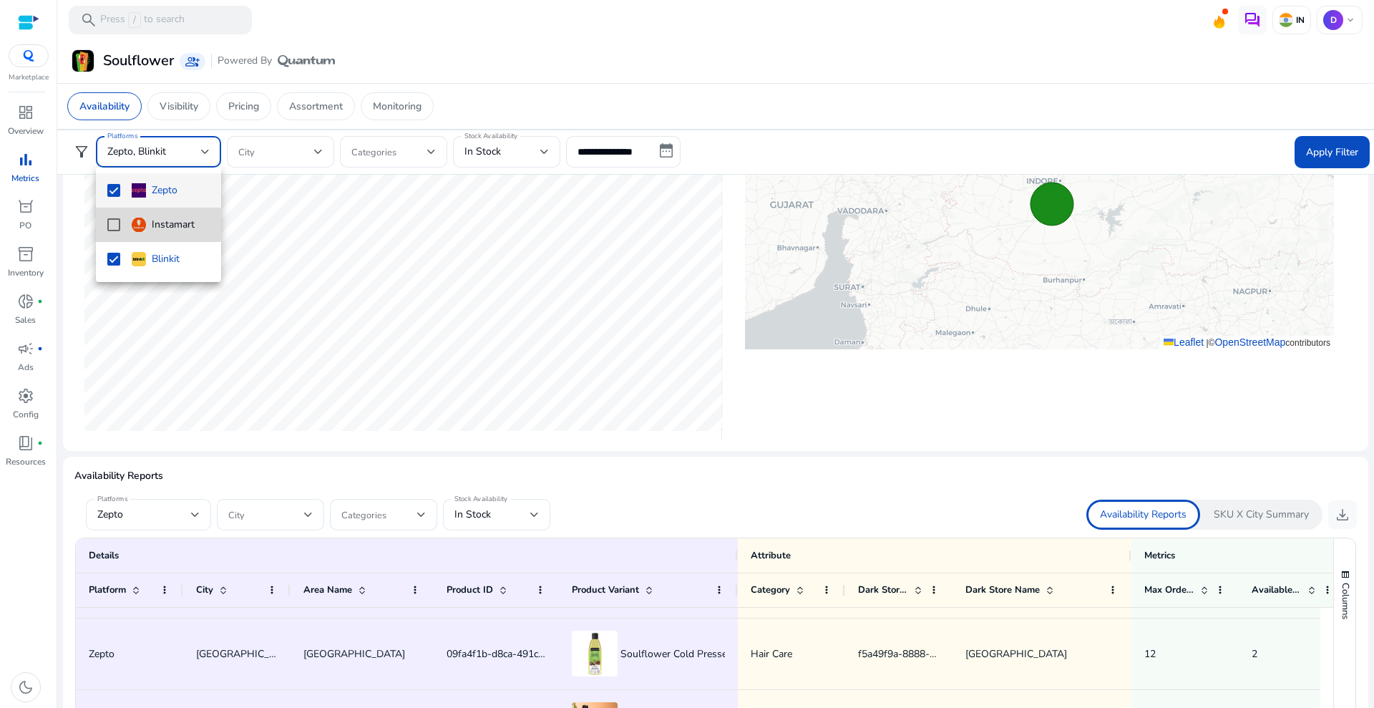
click at [114, 223] on mat-pseudo-checkbox at bounding box center [113, 224] width 13 height 13
click at [1322, 147] on div at bounding box center [687, 354] width 1374 height 708
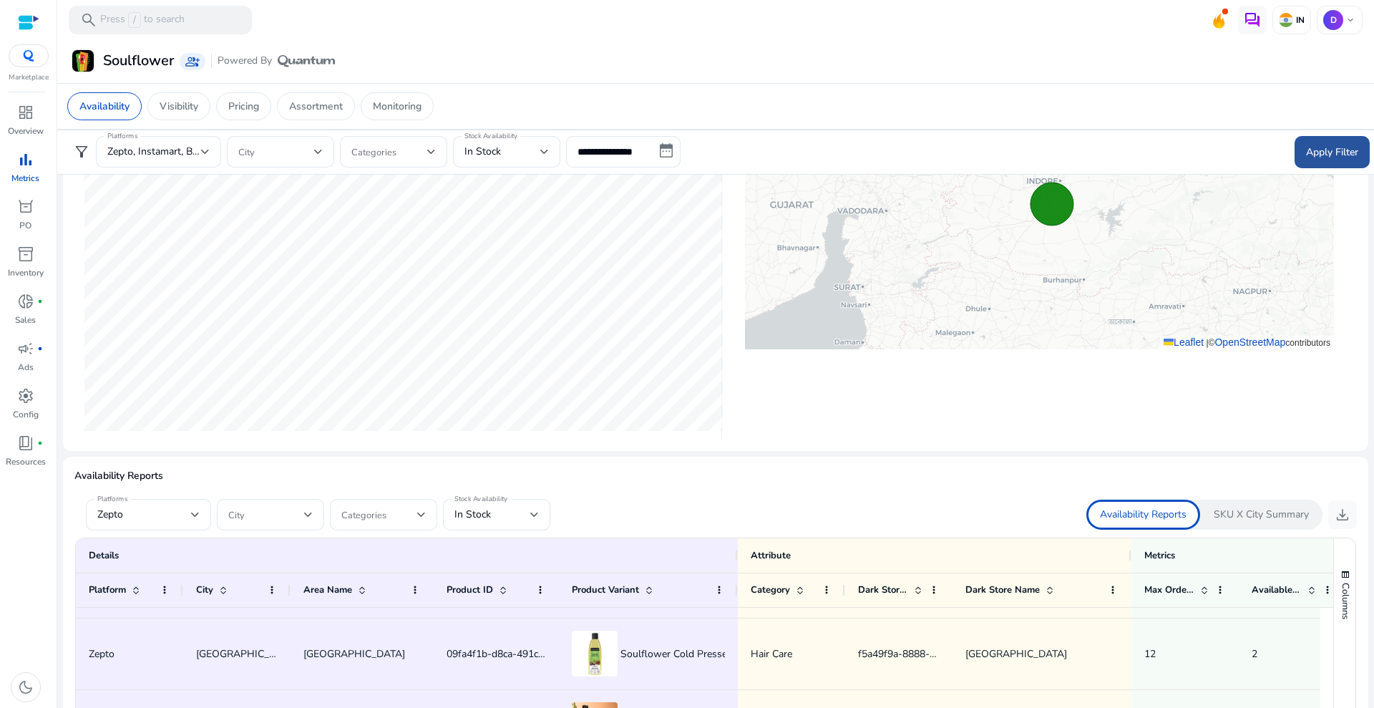
click at [1332, 152] on span "Apply Filter" at bounding box center [1332, 152] width 52 height 15
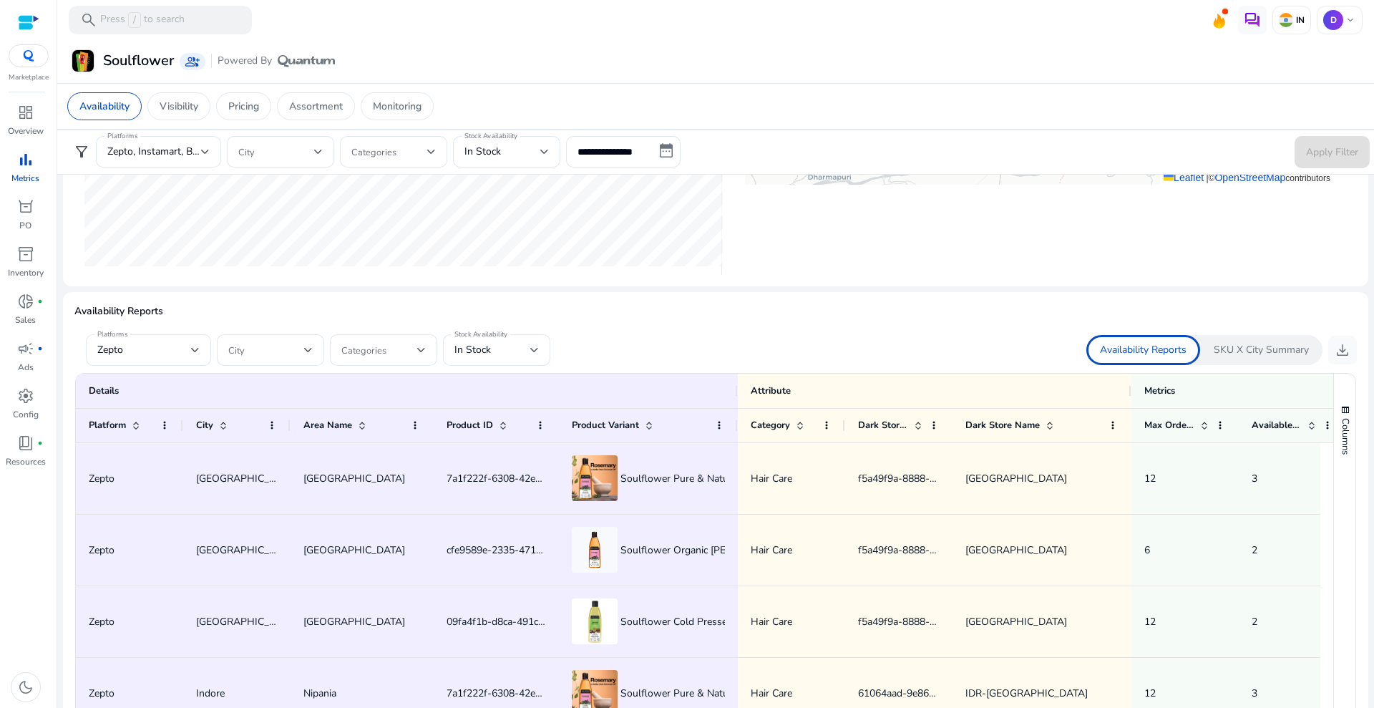
scroll to position [367, 0]
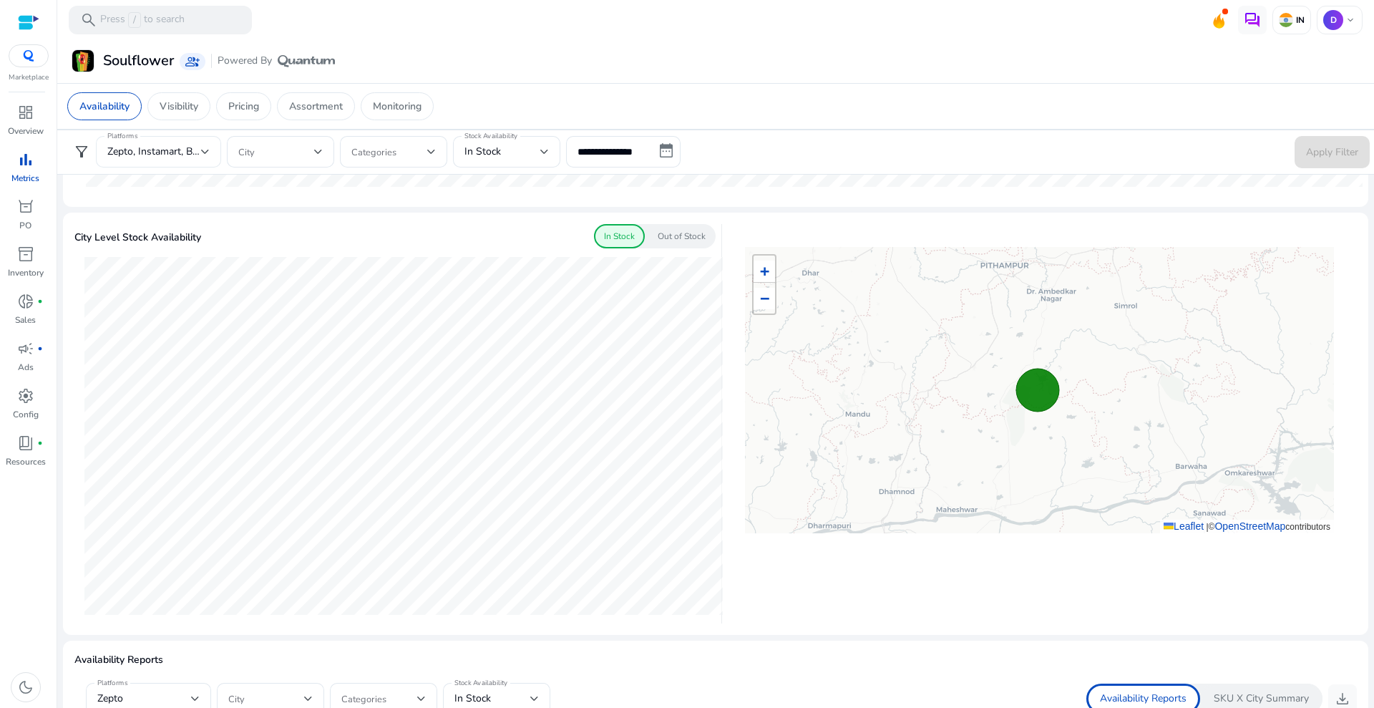
click at [178, 150] on span "Zepto, Instamart, Blinkit" at bounding box center [160, 152] width 107 height 14
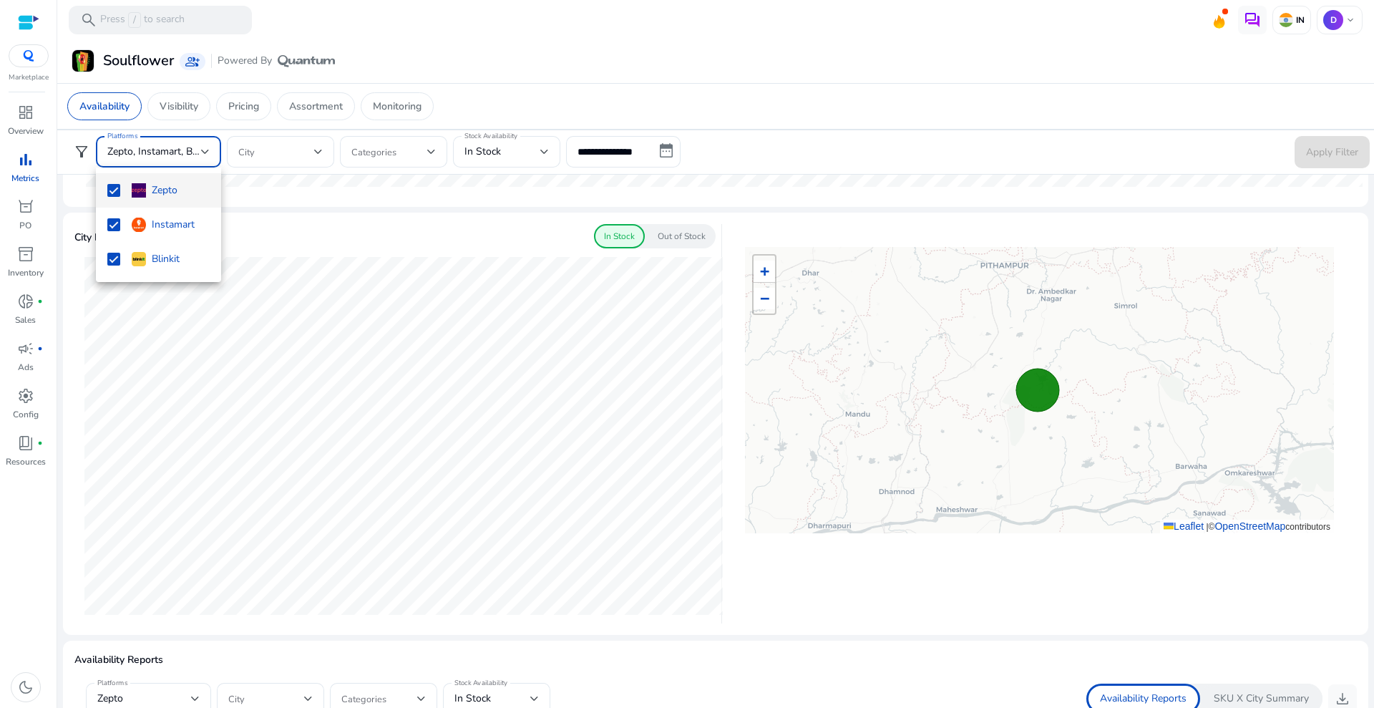
click at [337, 196] on div at bounding box center [687, 354] width 1374 height 708
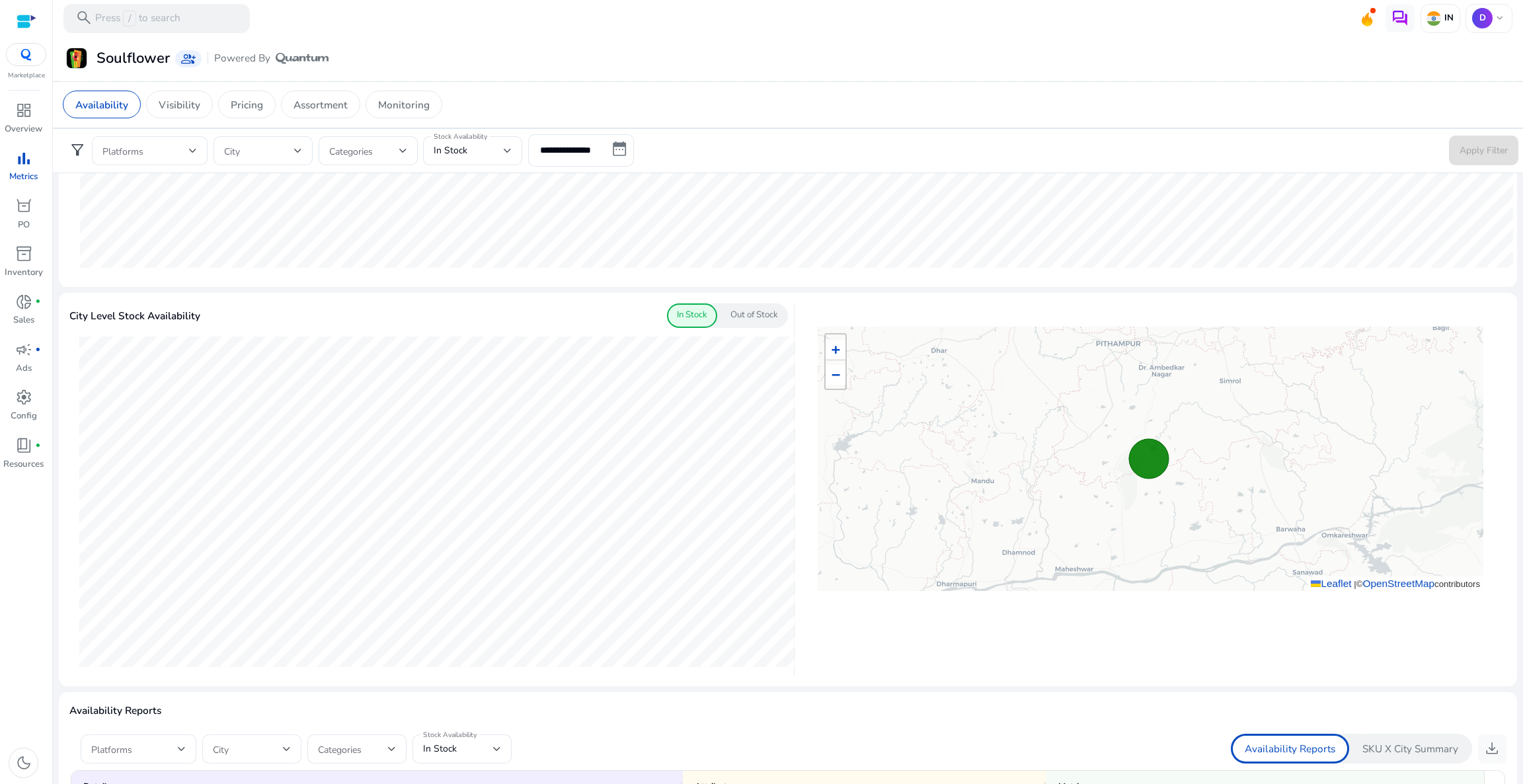
scroll to position [296, 0]
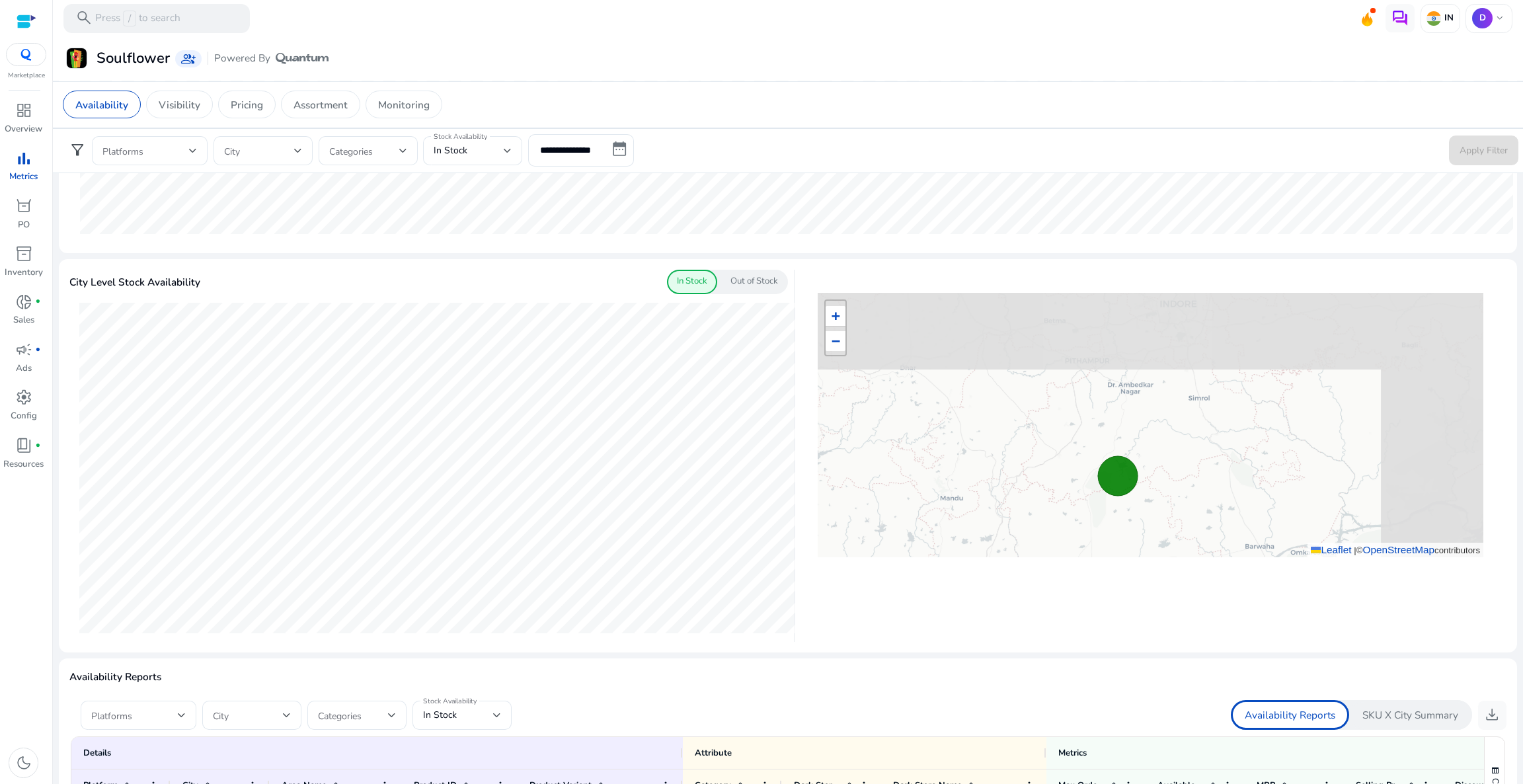
drag, startPoint x: 1059, startPoint y: 450, endPoint x: 955, endPoint y: 551, distance: 145.0
click at [955, 551] on div "+ − Leaflet | © OpenStreetMap contributors" at bounding box center [1150, 425] width 666 height 264
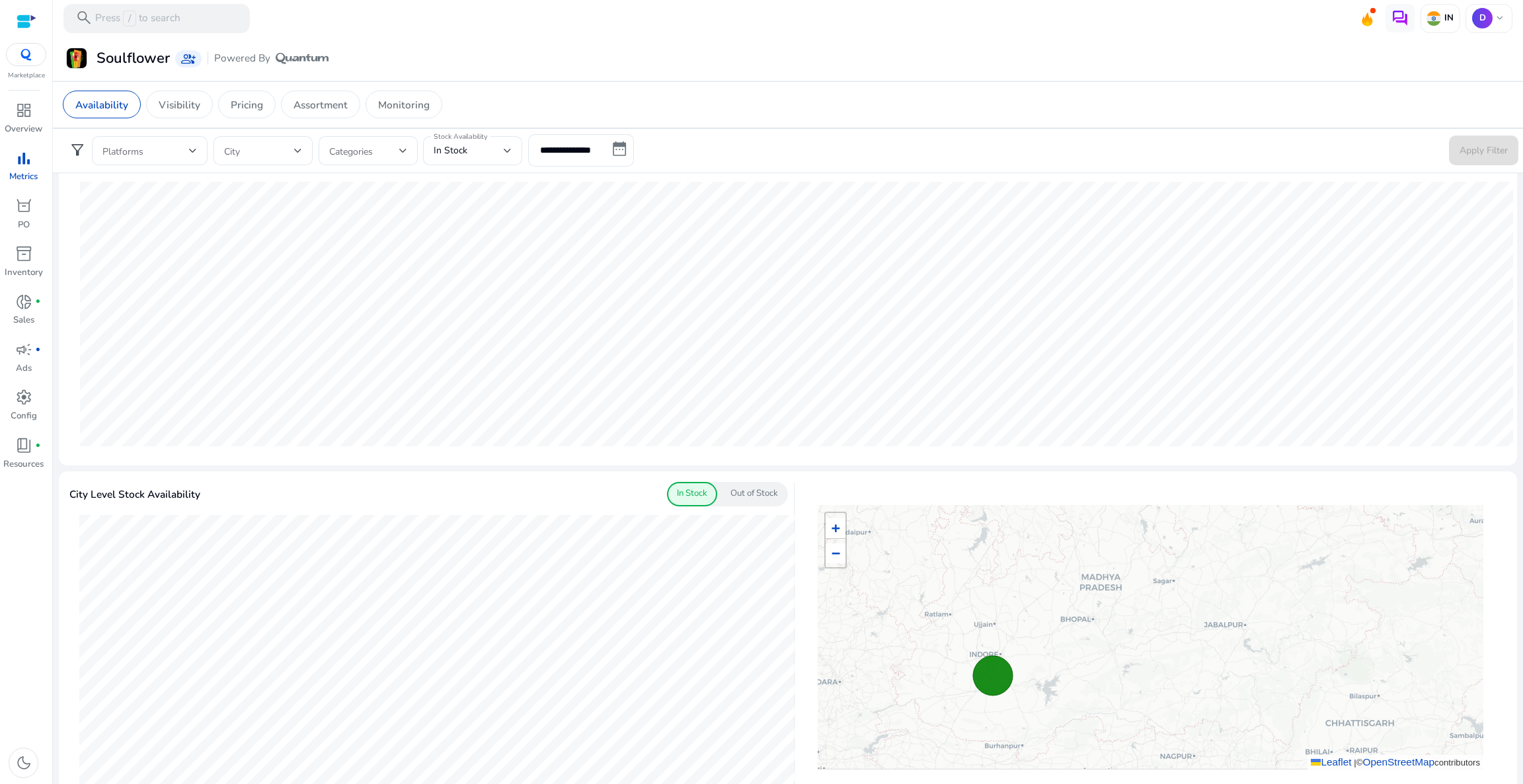
scroll to position [0, 0]
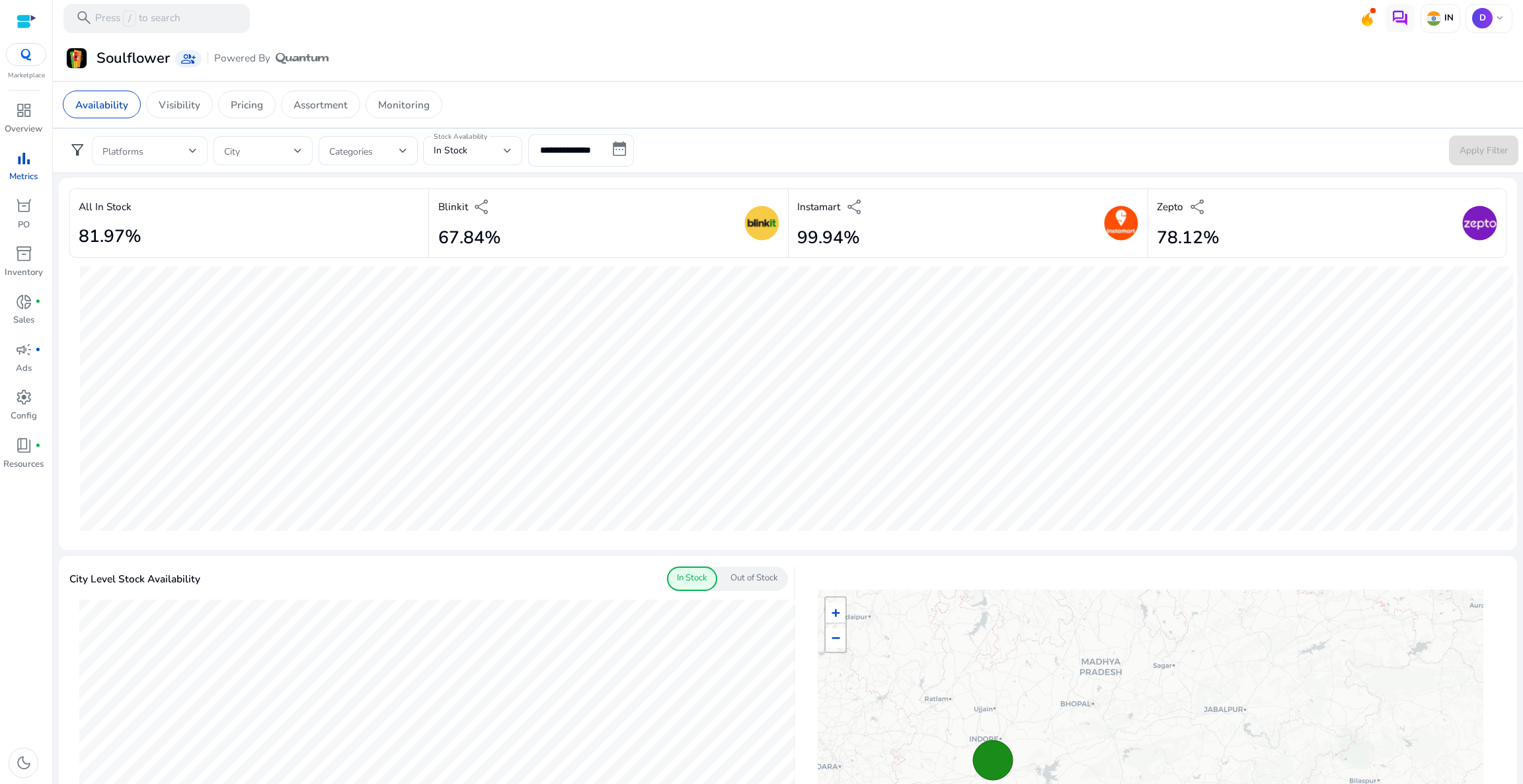
click at [137, 152] on span at bounding box center [146, 151] width 87 height 15
click at [103, 185] on mat-pseudo-checkbox at bounding box center [108, 187] width 12 height 12
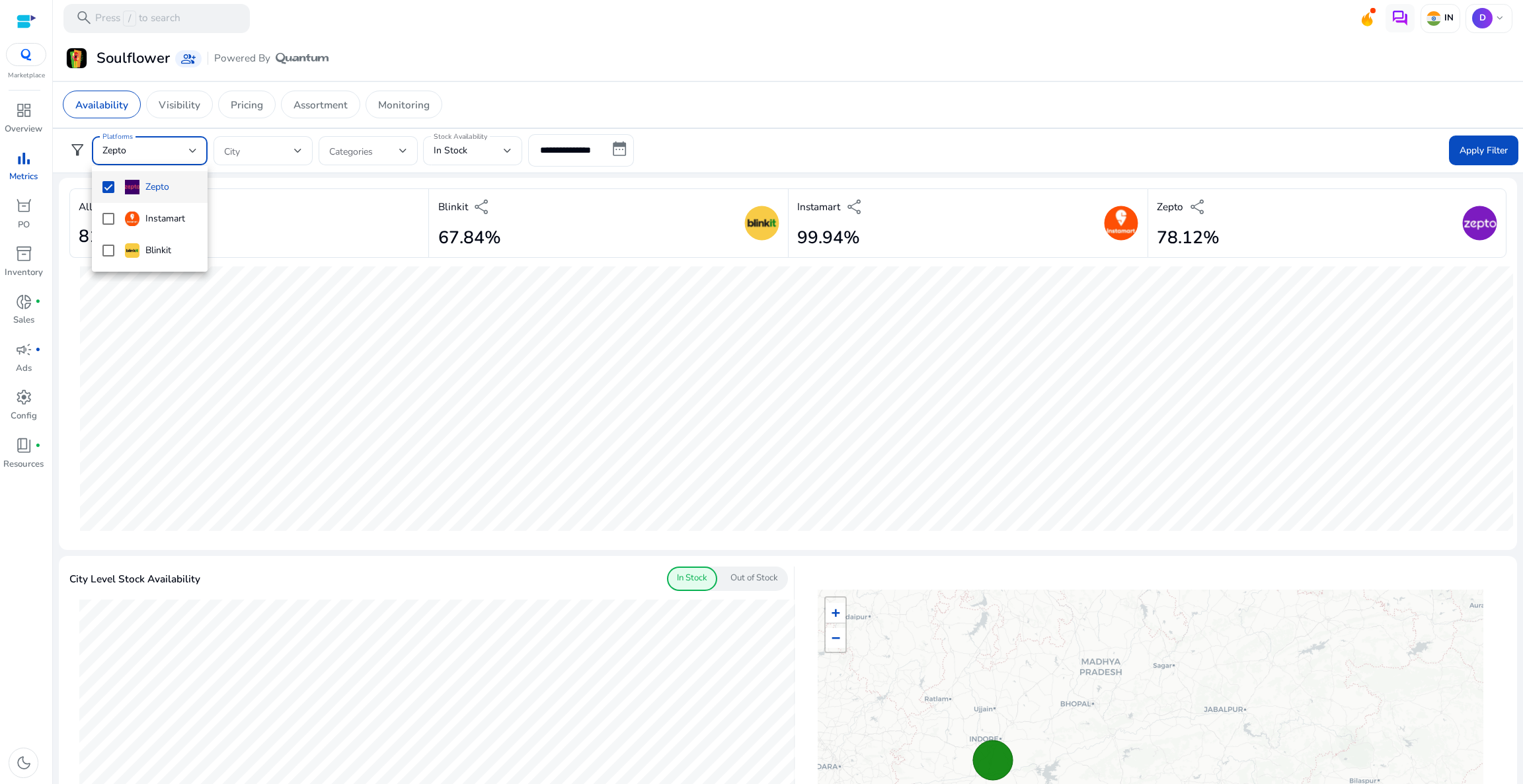
click at [1268, 146] on div at bounding box center [761, 392] width 1523 height 784
click at [1268, 146] on span "Apply Filter" at bounding box center [1483, 151] width 48 height 14
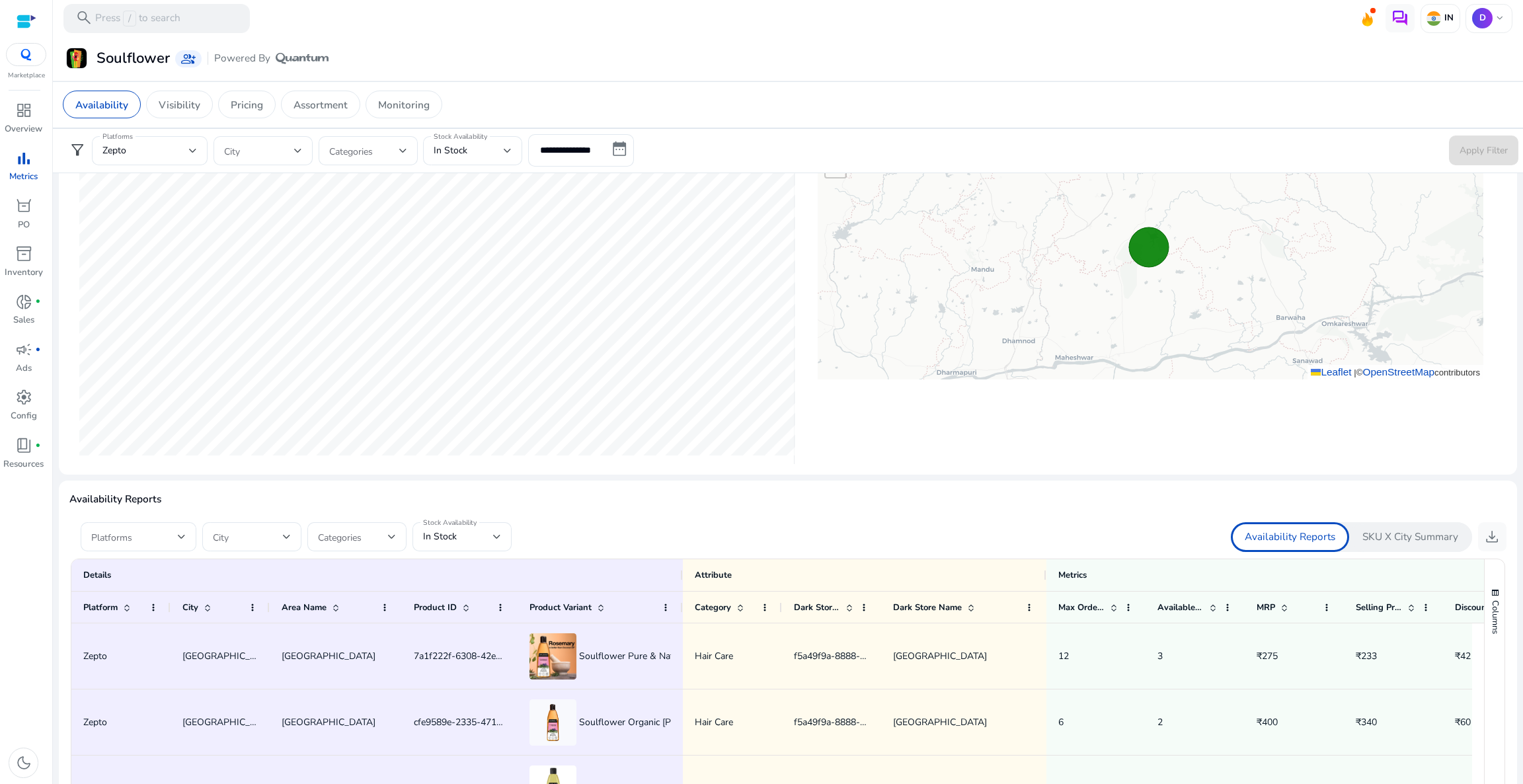
scroll to position [574, 0]
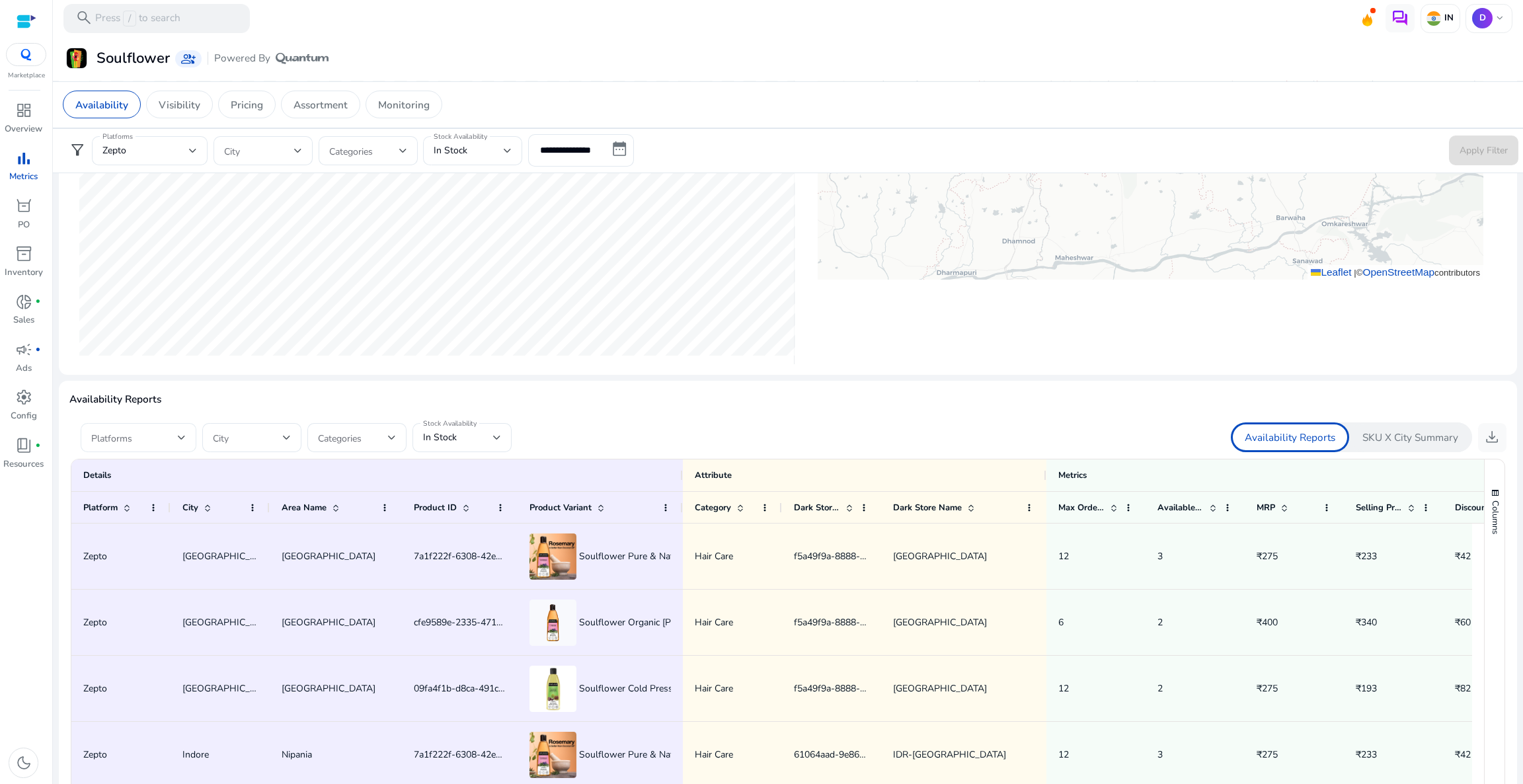
click at [156, 430] on span at bounding box center [135, 438] width 87 height 15
click at [139, 477] on div "Zepto" at bounding box center [136, 474] width 44 height 15
click at [709, 411] on div at bounding box center [761, 392] width 1523 height 784
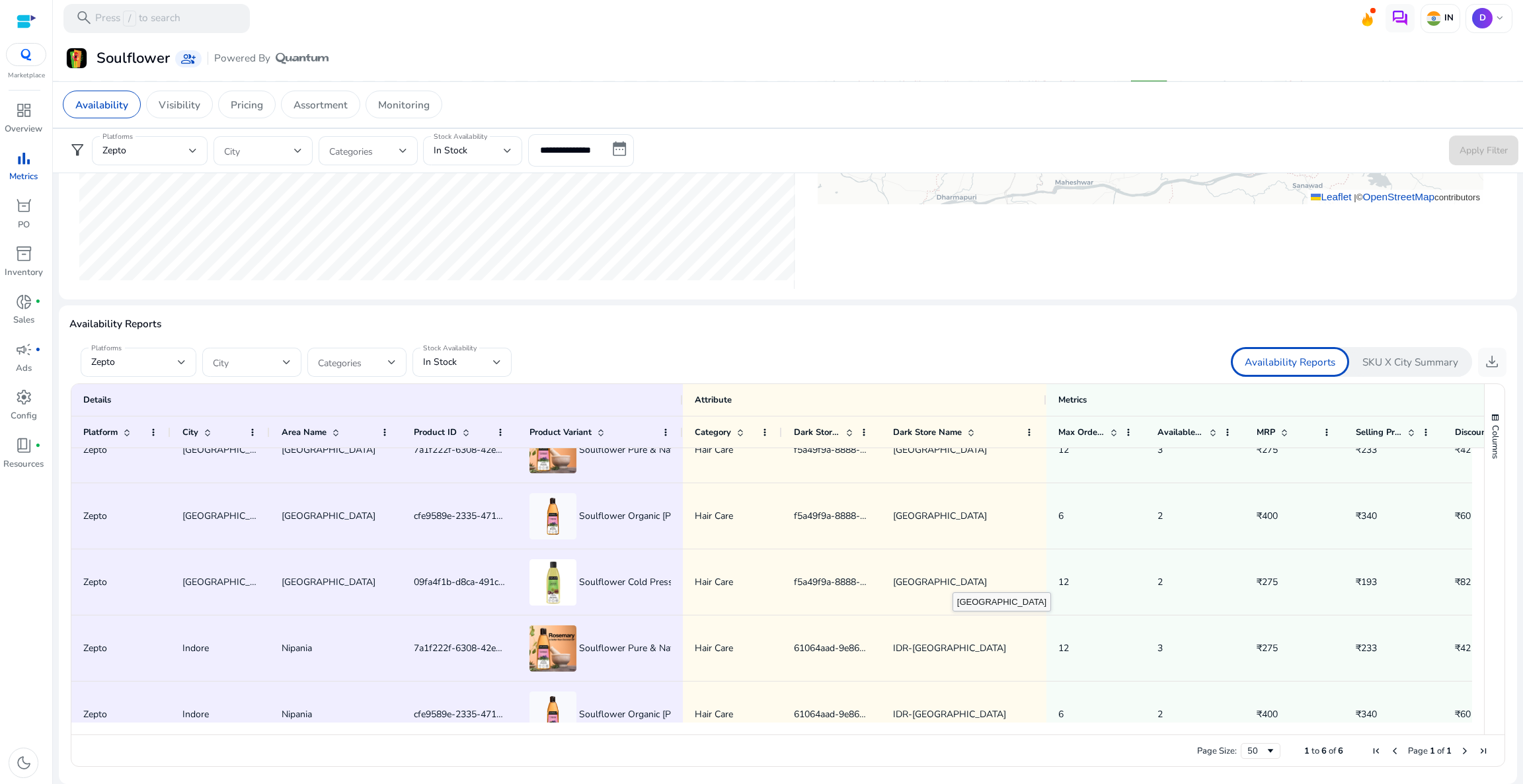
scroll to position [122, 0]
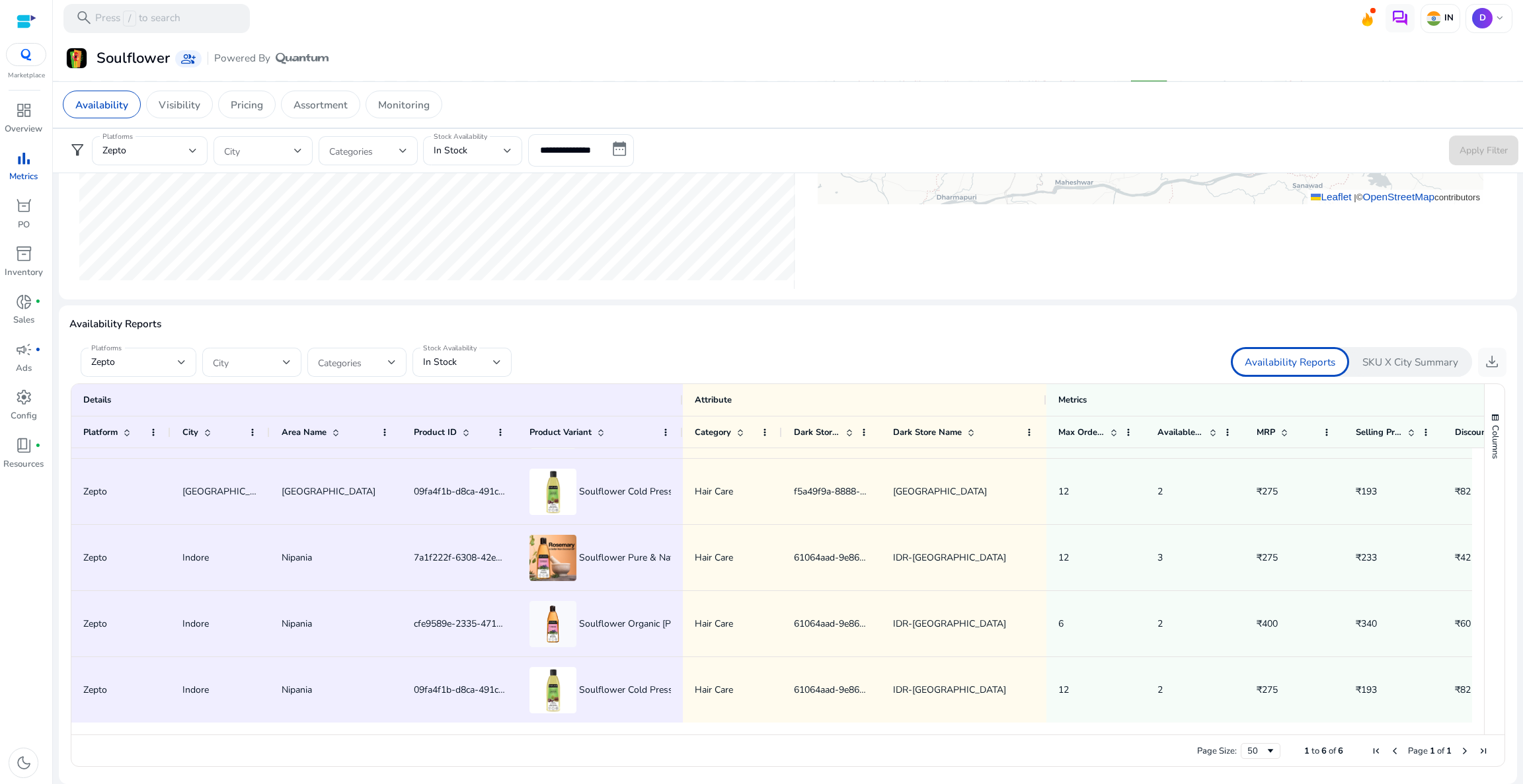
click at [754, 347] on form "Platforms [GEOGRAPHIC_DATA] Categories Stock Availability In Stock" at bounding box center [429, 361] width 719 height 29
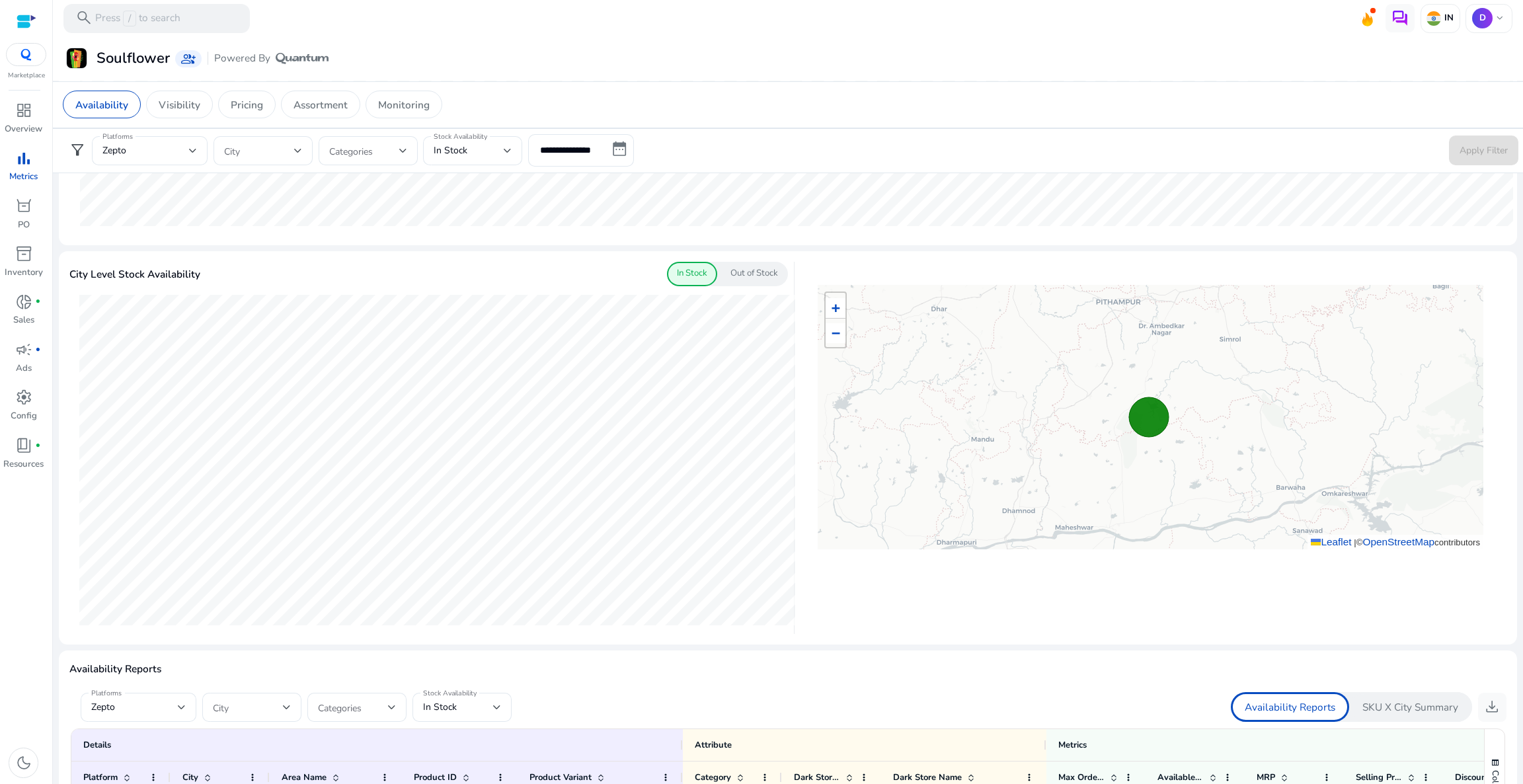
scroll to position [155, 0]
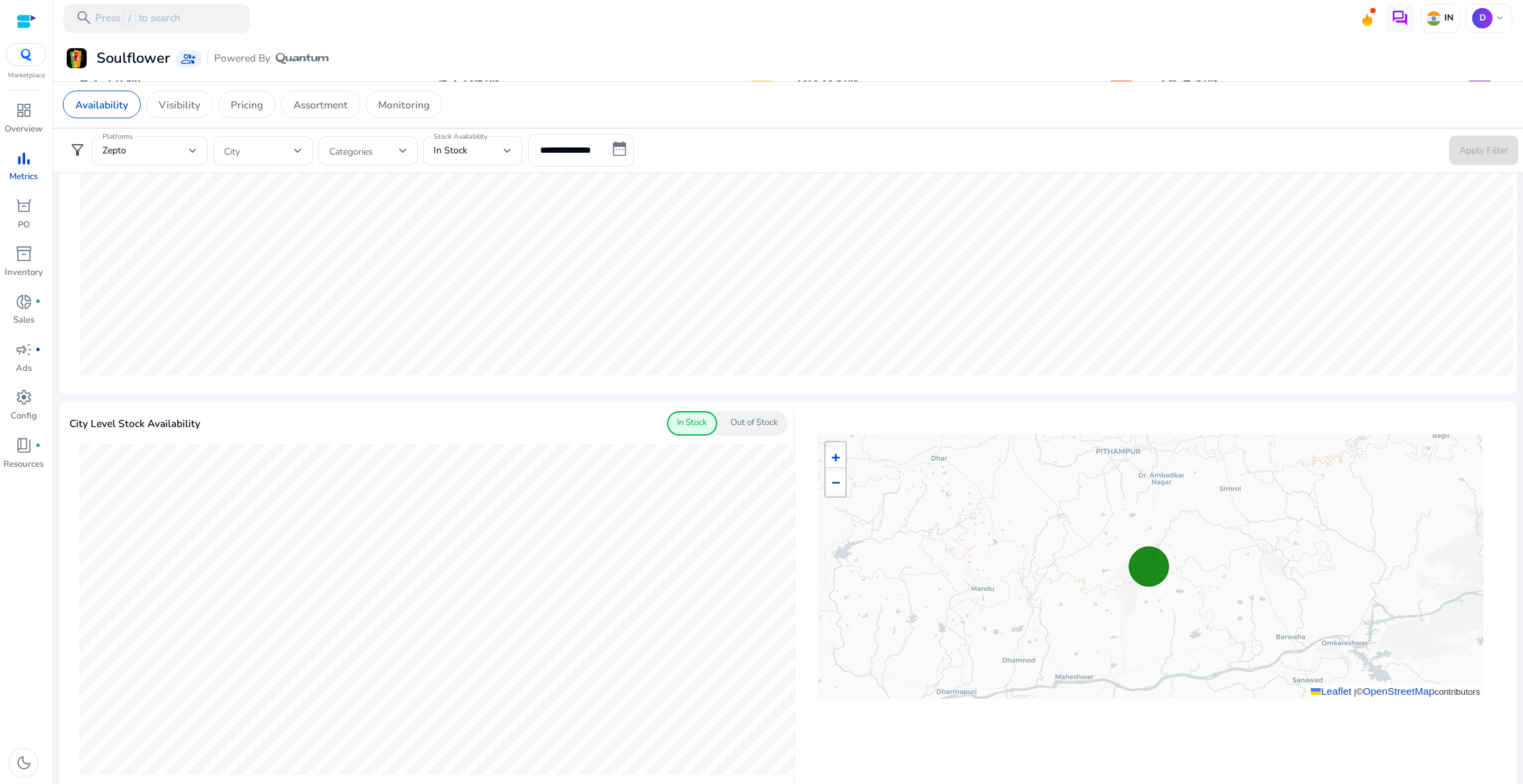
click at [748, 422] on p "Out of Stock" at bounding box center [755, 423] width 48 height 13
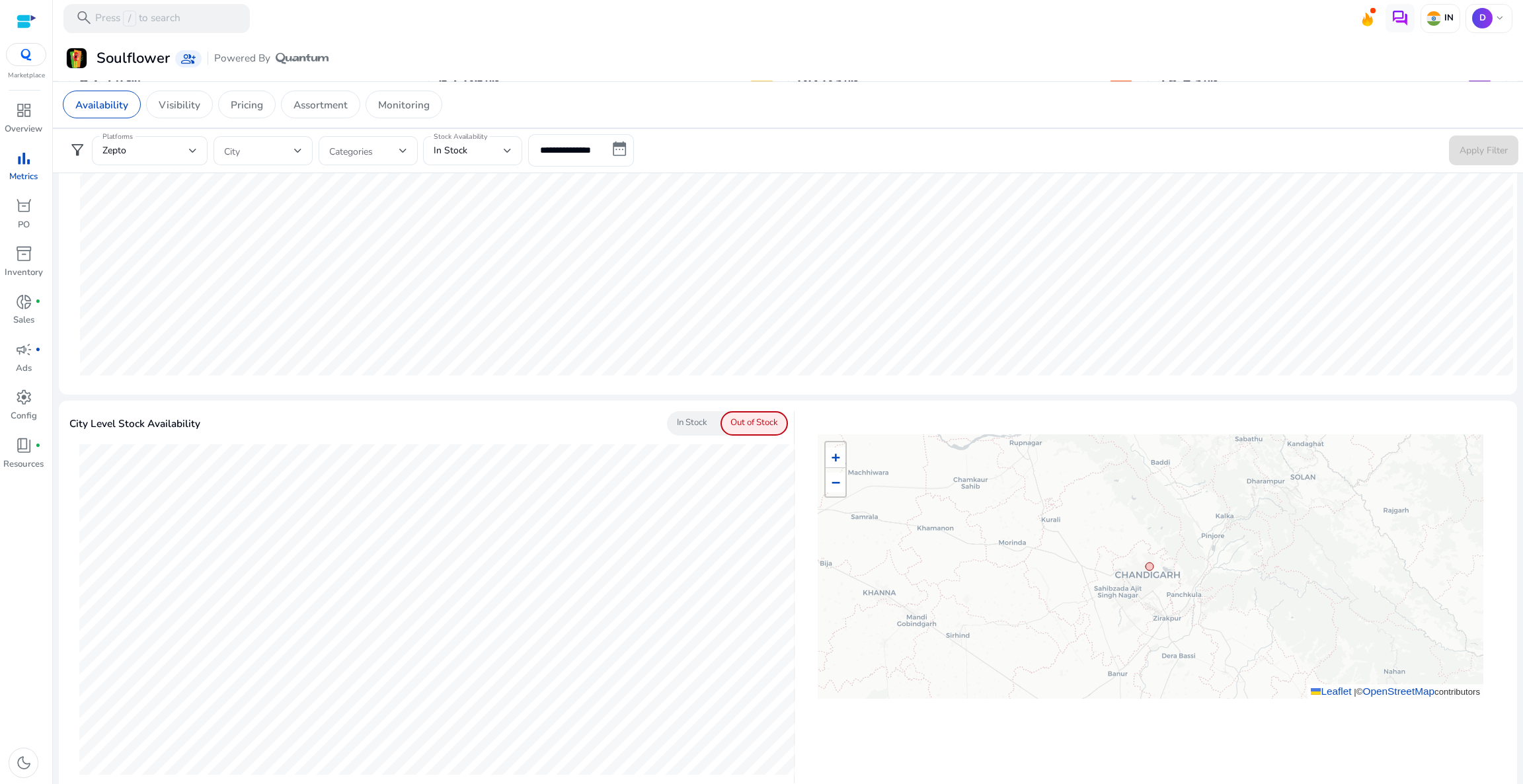
click at [696, 420] on p "In Stock" at bounding box center [692, 423] width 30 height 13
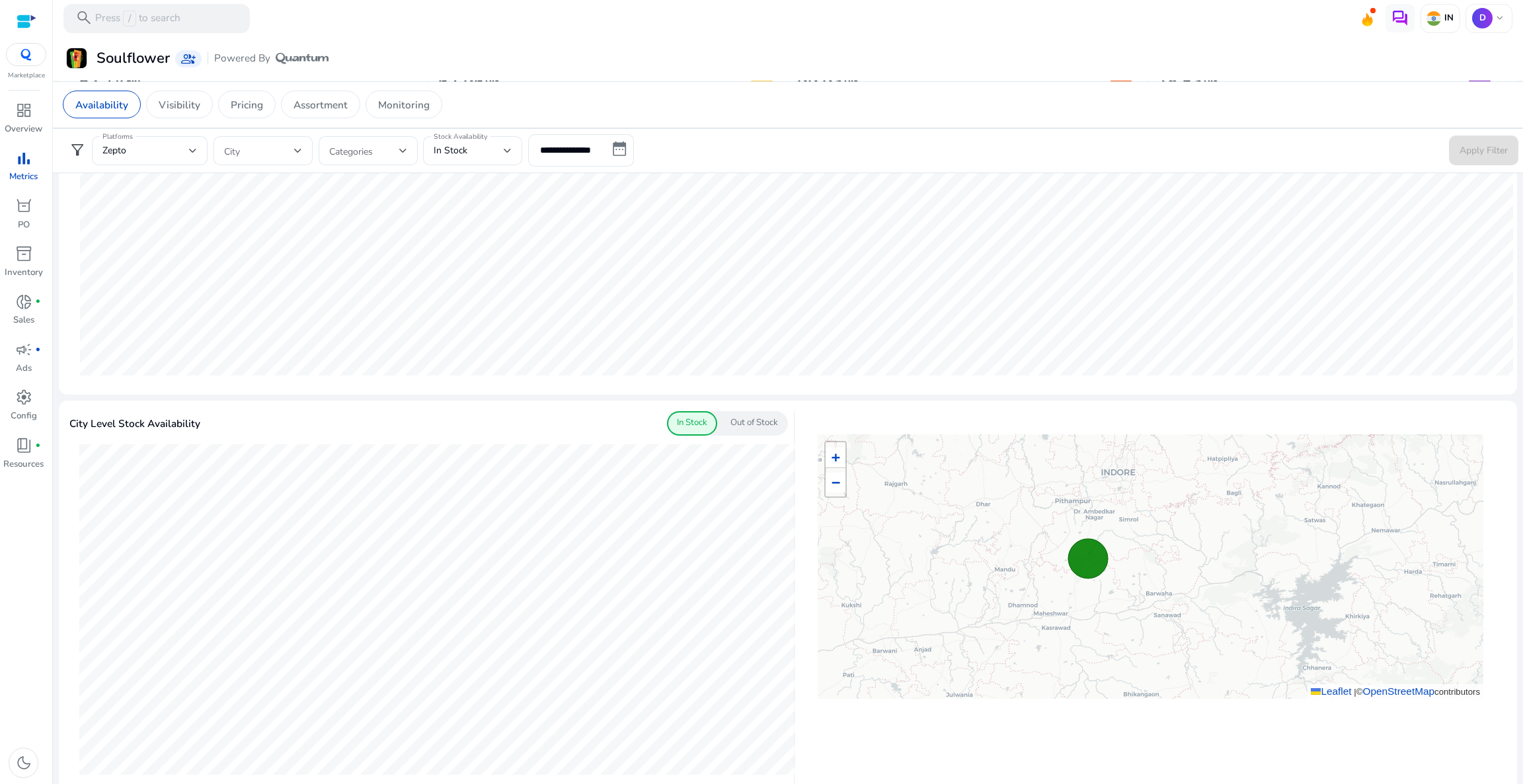
click at [1268, 513] on div "+ − Leaflet | © OpenStreetMap contributors" at bounding box center [1150, 566] width 666 height 264
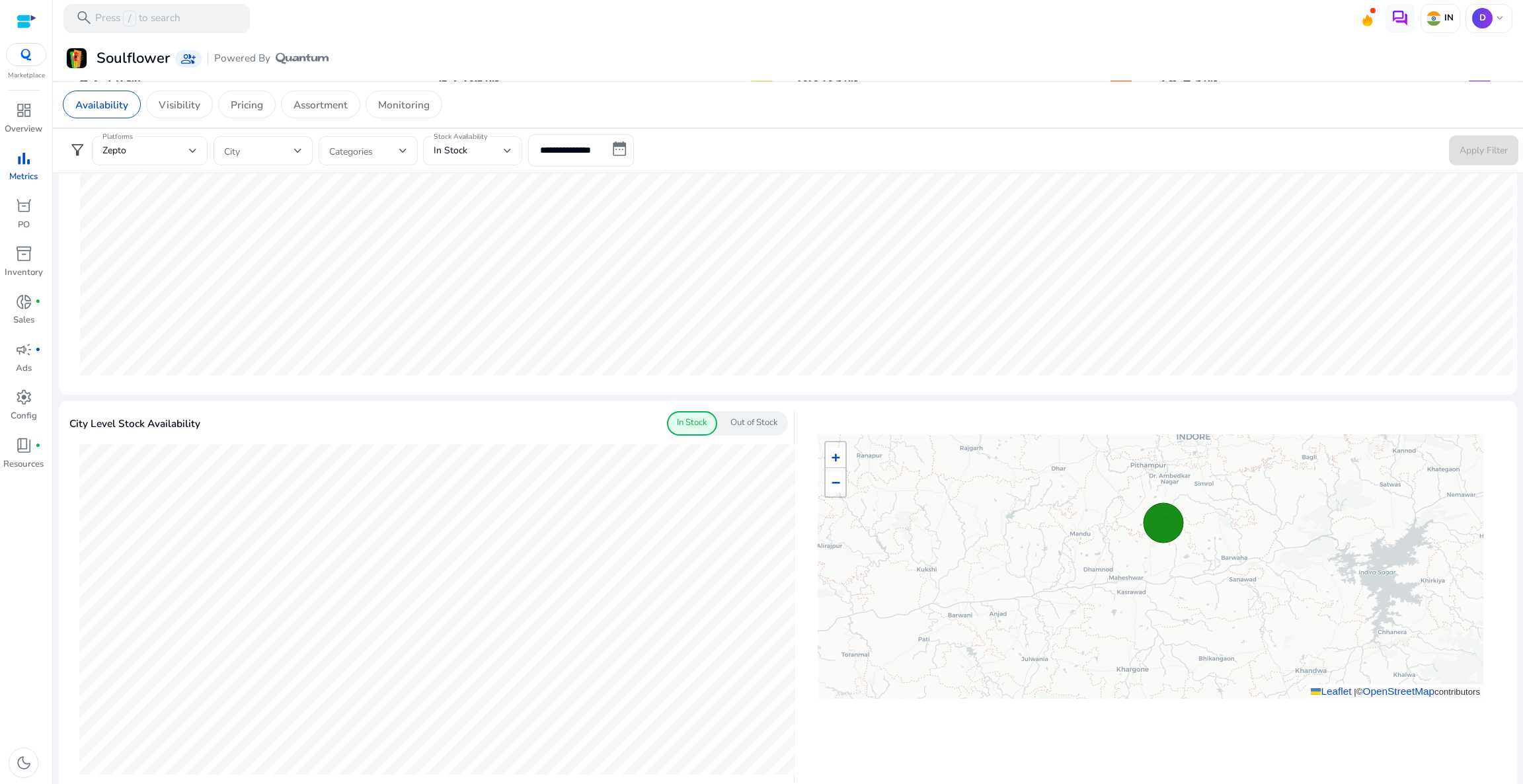
drag, startPoint x: 1242, startPoint y: 549, endPoint x: 1321, endPoint y: 540, distance: 79.5
click at [1268, 540] on div "+ − Leaflet | © OpenStreetMap contributors" at bounding box center [1150, 566] width 666 height 264
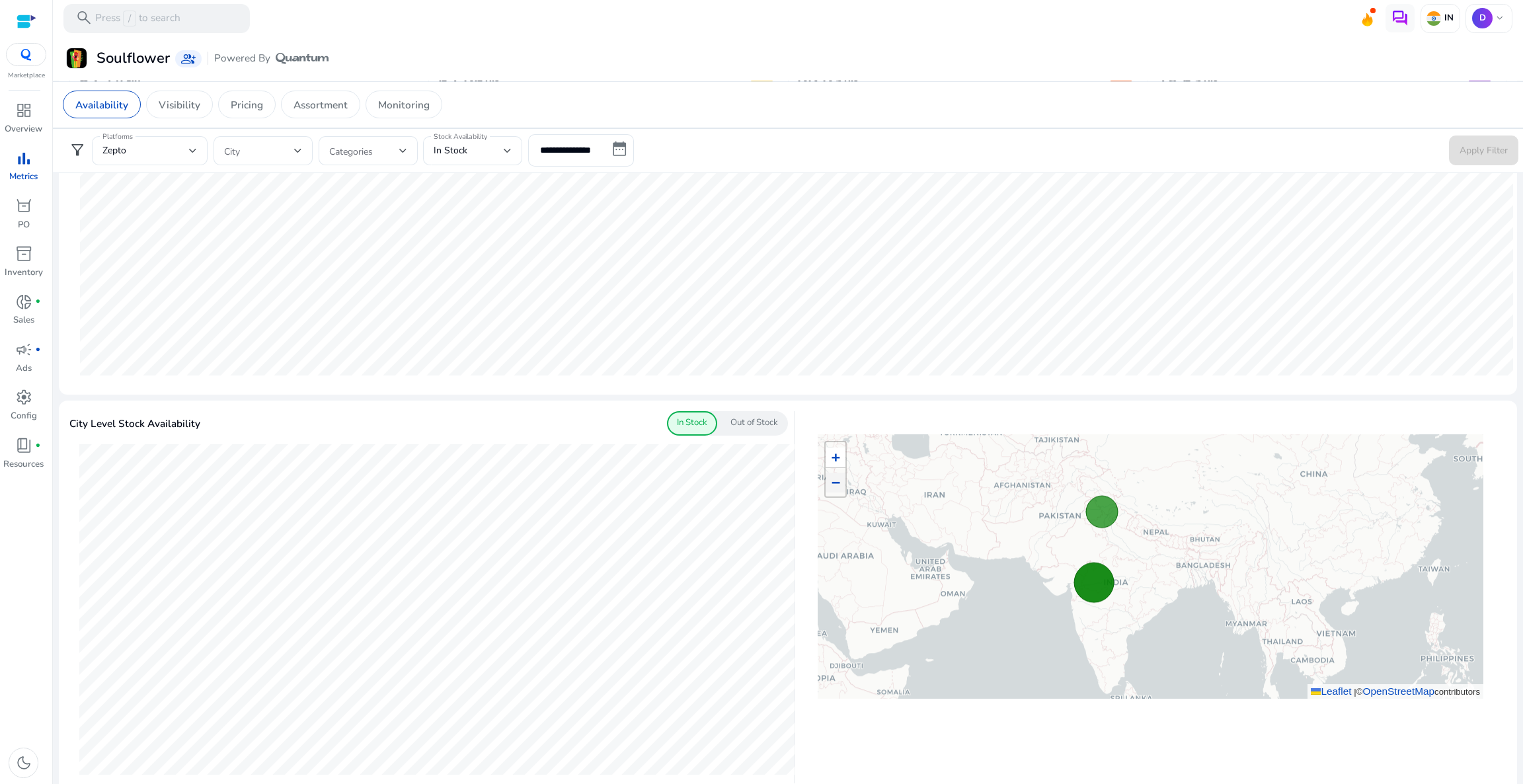
drag, startPoint x: 1167, startPoint y: 537, endPoint x: 1166, endPoint y: 557, distance: 20.0
click at [1166, 568] on div "+ − Leaflet | © OpenStreetMap contributors" at bounding box center [1150, 566] width 666 height 264
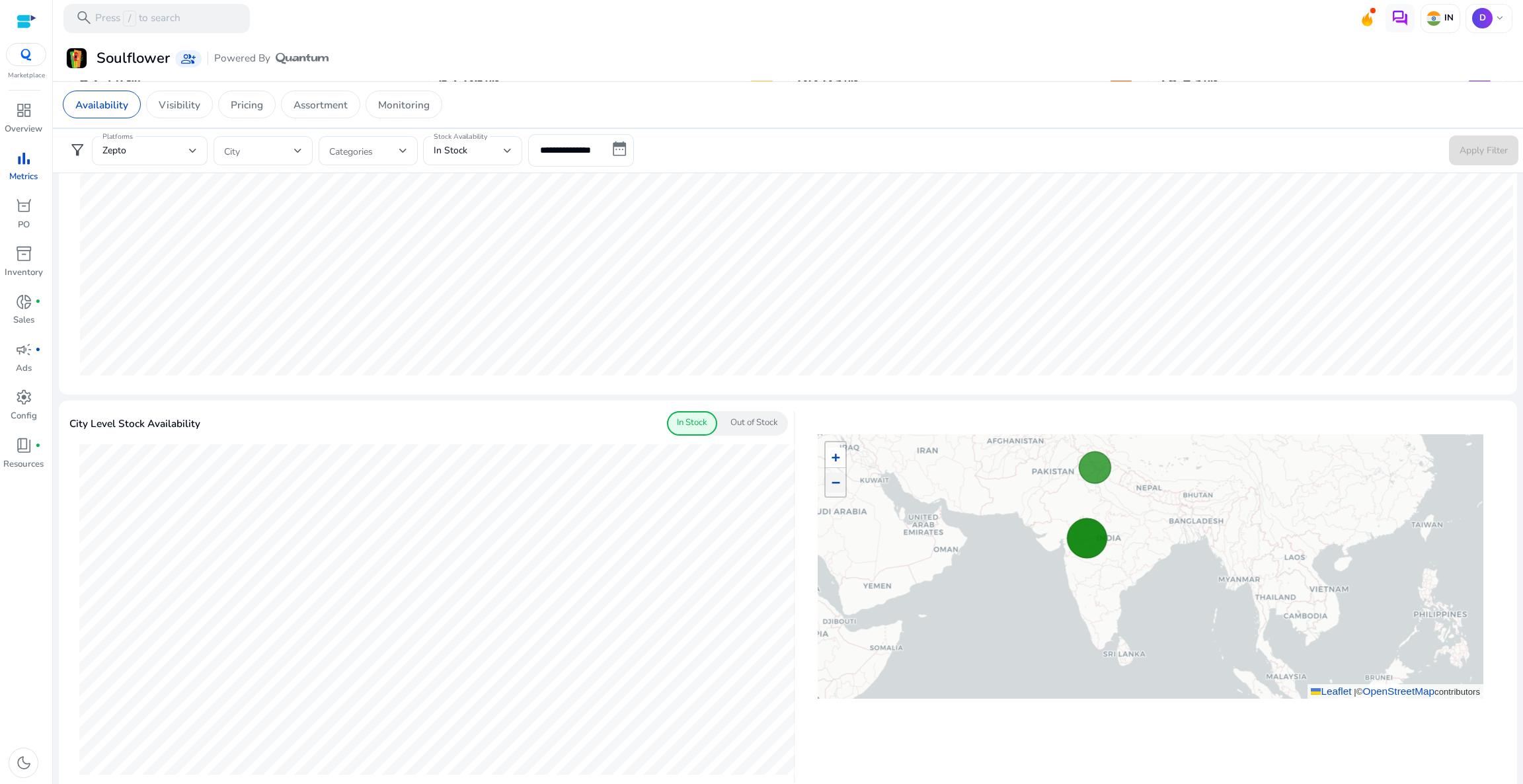
drag, startPoint x: 1168, startPoint y: 548, endPoint x: 1158, endPoint y: 464, distance: 84.6
click at [1158, 464] on div "+ − Leaflet | © OpenStreetMap contributors" at bounding box center [1150, 566] width 666 height 264
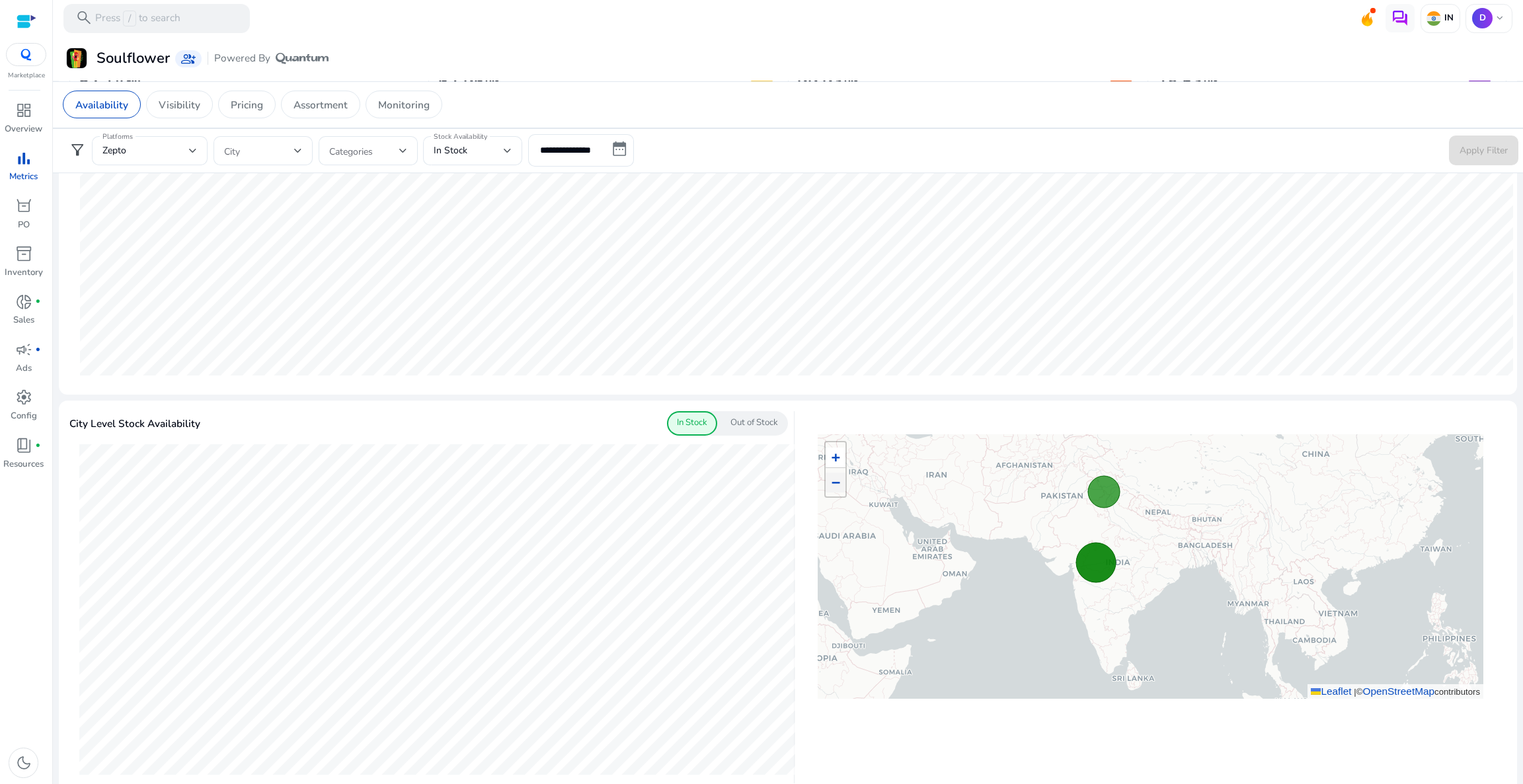
click at [341, 428] on div "City Level Stock Availability In Stock Out of Stock" at bounding box center [429, 423] width 719 height 24
click at [1268, 18] on icon at bounding box center [1366, 18] width 19 height 18
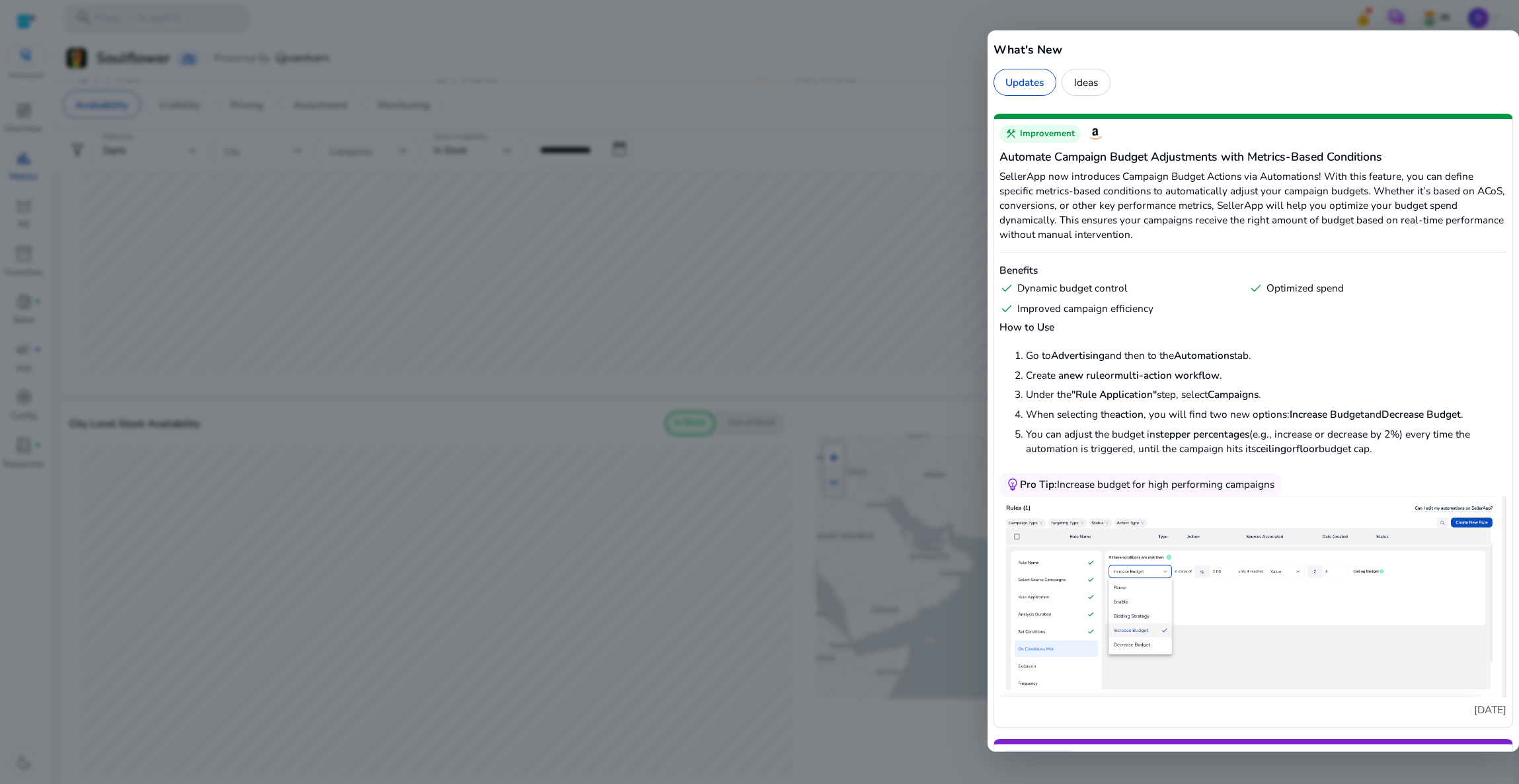
click at [929, 19] on div at bounding box center [760, 392] width 1519 height 784
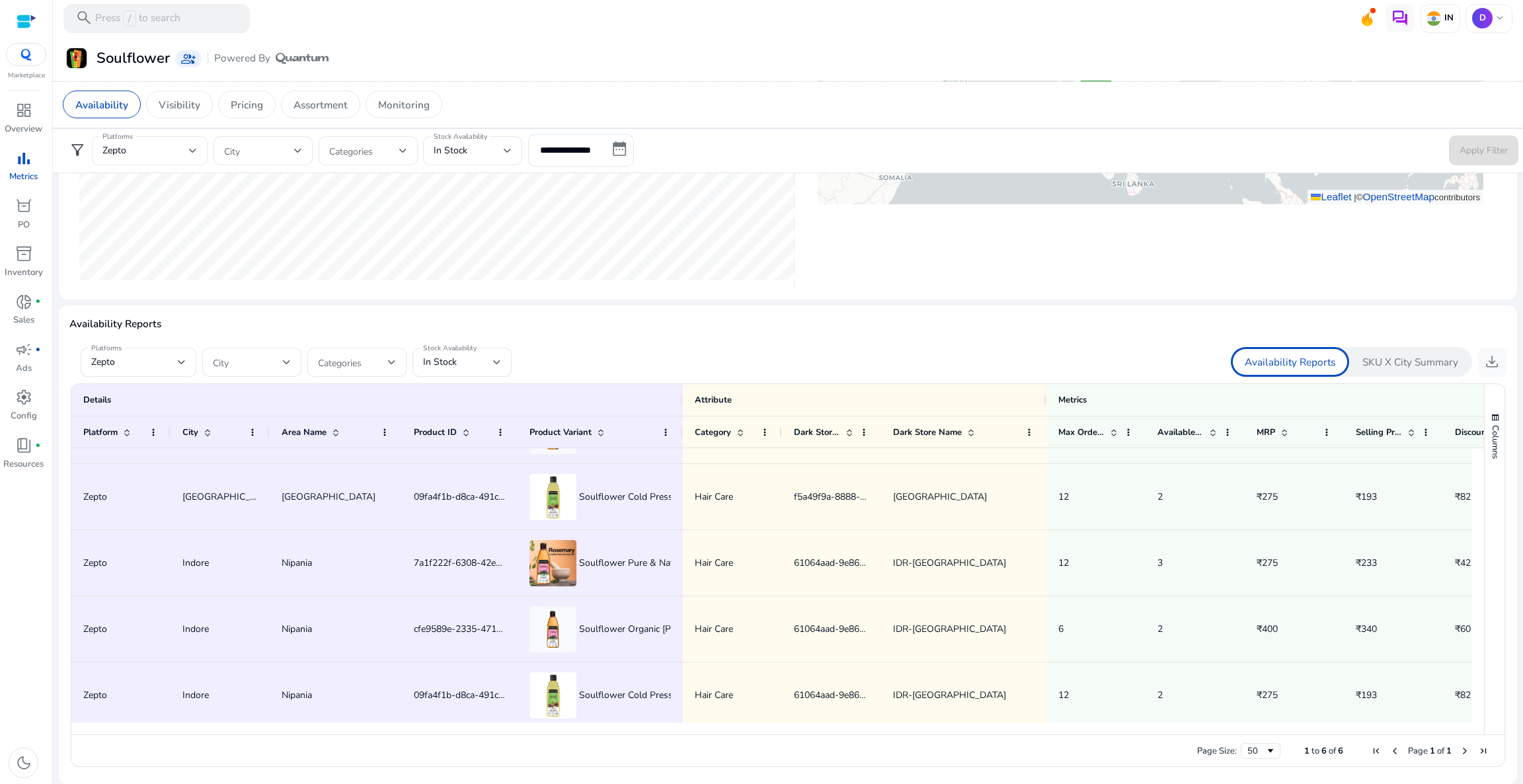
scroll to position [122, 0]
